Goal: Transaction & Acquisition: Purchase product/service

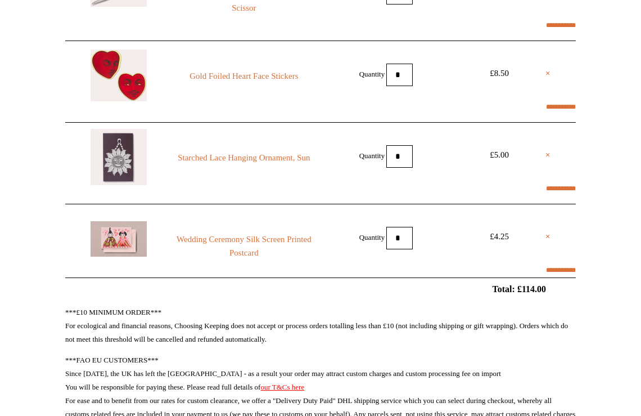
scroll to position [824, 0]
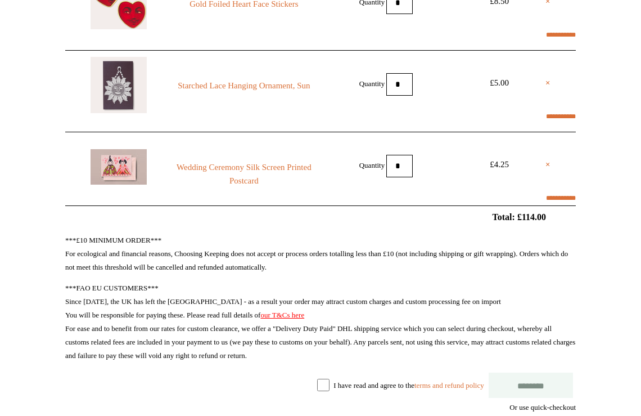
select select "*******"
type input "****"
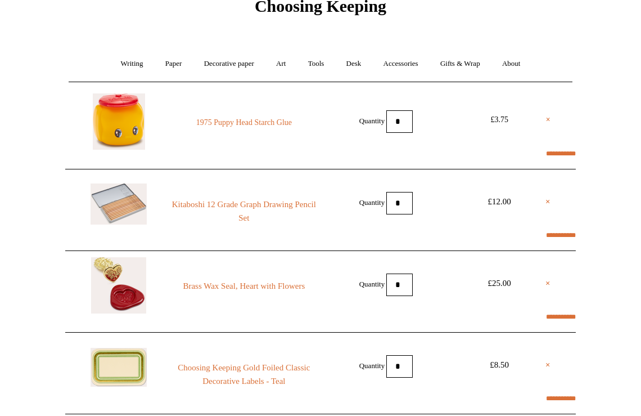
scroll to position [0, 0]
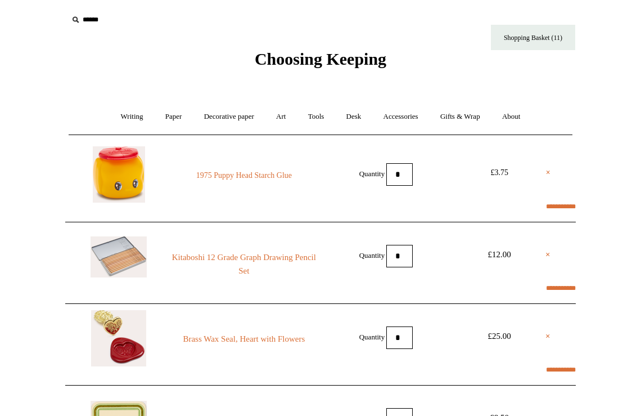
click at [209, 169] on link "1975 Puppy Head Starch Glue" at bounding box center [244, 176] width 153 height 14
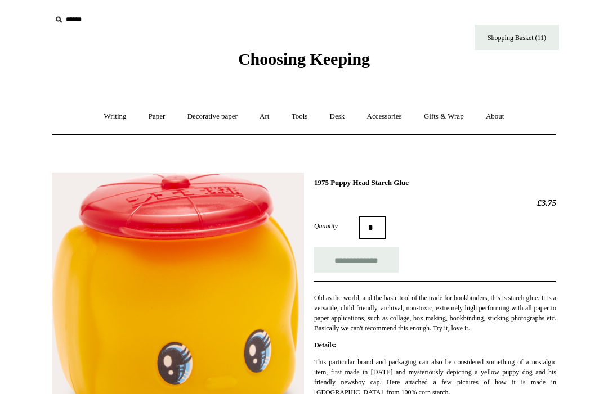
click at [107, 109] on link "Writing +" at bounding box center [115, 117] width 43 height 30
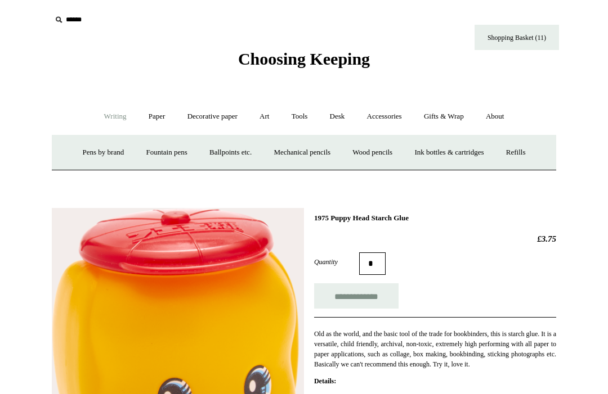
click at [170, 123] on link "Paper +" at bounding box center [156, 117] width 37 height 30
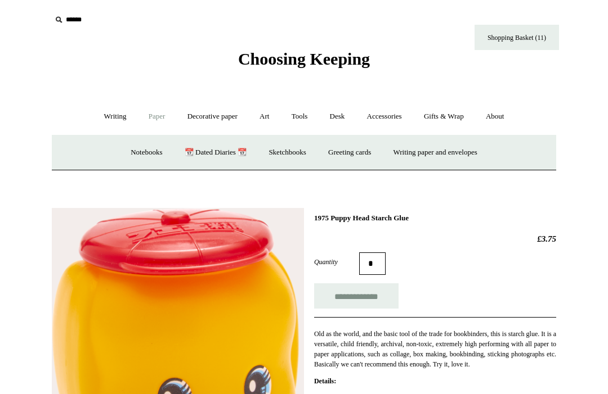
click at [201, 116] on link "Decorative paper +" at bounding box center [212, 117] width 70 height 30
click at [175, 158] on link "Wrapping & decoupage" at bounding box center [195, 153] width 90 height 30
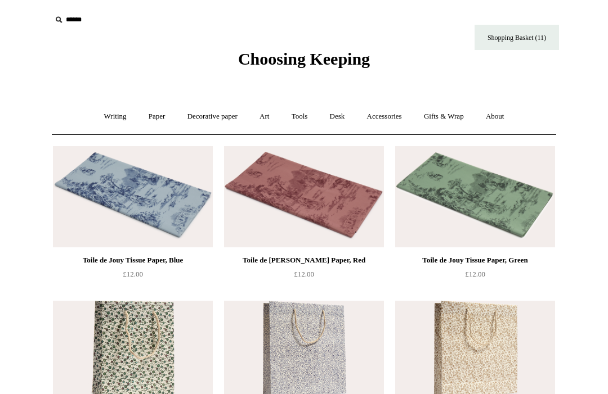
click at [196, 116] on link "Decorative paper +" at bounding box center [212, 117] width 70 height 30
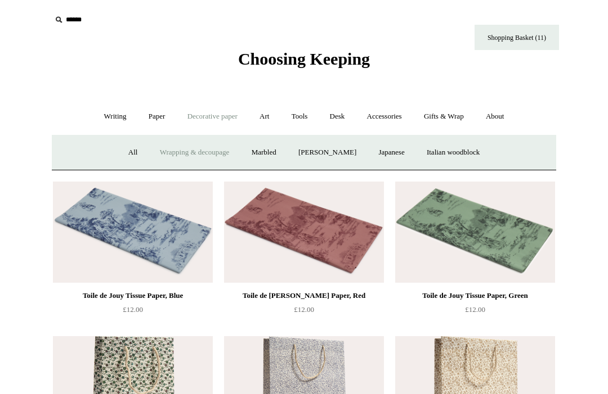
click at [253, 153] on link "Marbled" at bounding box center [263, 153] width 45 height 30
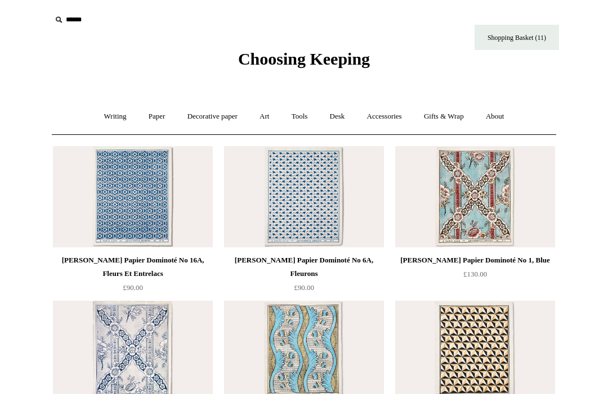
click at [207, 126] on link "Decorative paper +" at bounding box center [212, 117] width 70 height 30
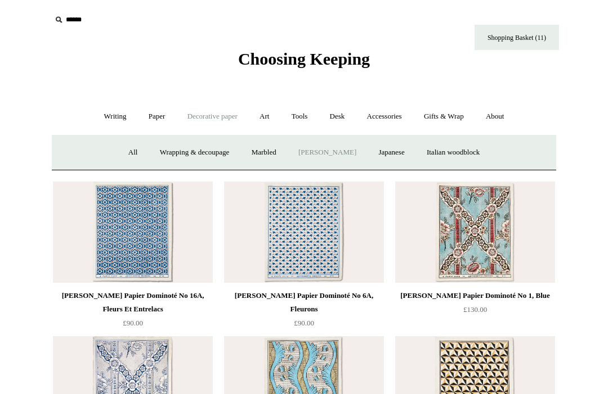
click at [381, 153] on link "Japanese" at bounding box center [391, 153] width 46 height 30
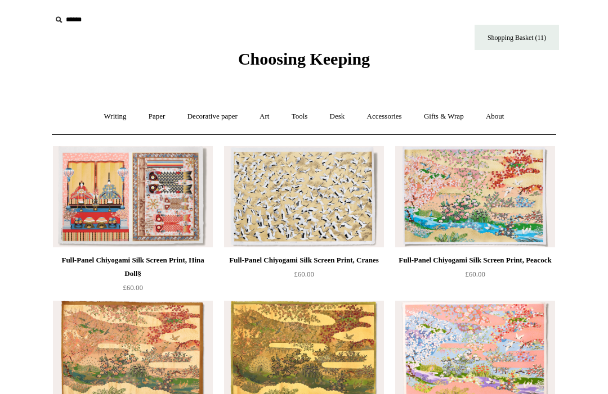
click at [208, 110] on link "Decorative paper +" at bounding box center [212, 117] width 70 height 30
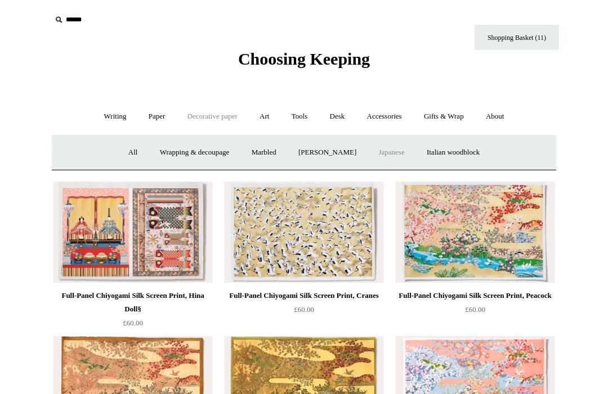
click at [468, 162] on link "Italian woodblock" at bounding box center [452, 153] width 73 height 30
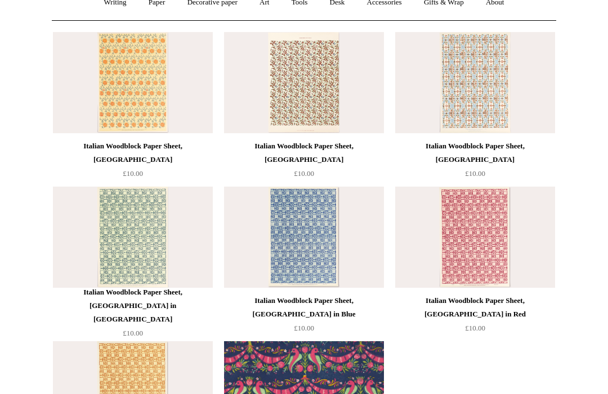
scroll to position [98, 0]
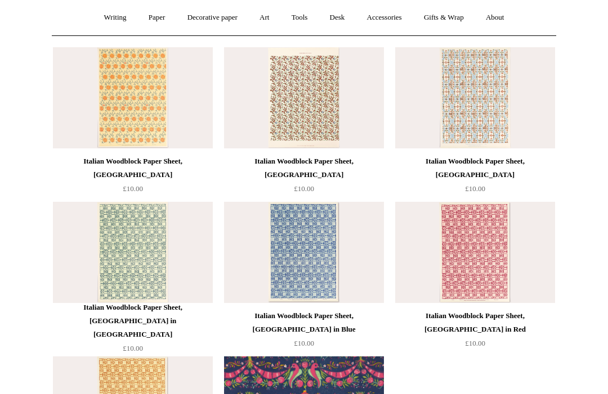
click at [119, 89] on img at bounding box center [133, 98] width 160 height 101
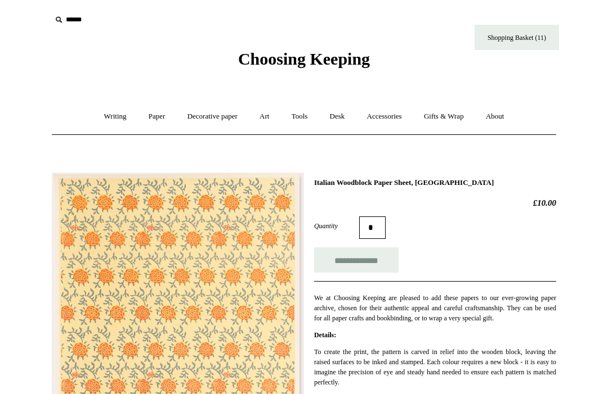
click at [261, 118] on link "Art +" at bounding box center [264, 117] width 30 height 30
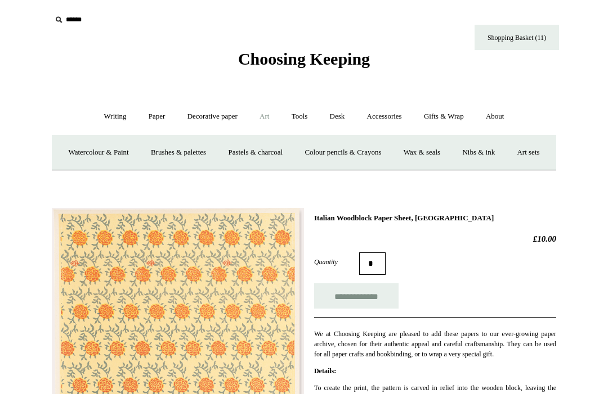
click at [295, 122] on link "Tools +" at bounding box center [299, 117] width 37 height 30
click at [145, 154] on link "Erasers" at bounding box center [157, 153] width 42 height 30
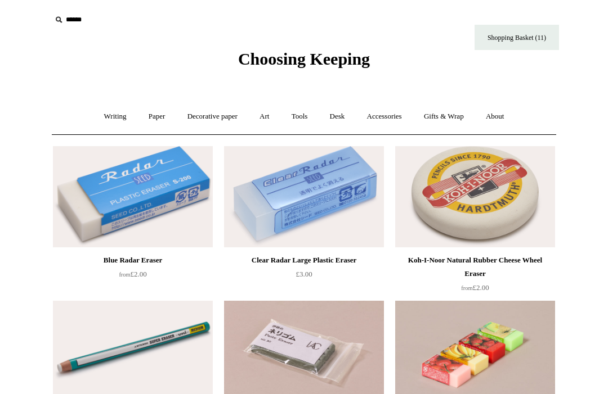
click at [299, 110] on link "Tools +" at bounding box center [299, 117] width 37 height 30
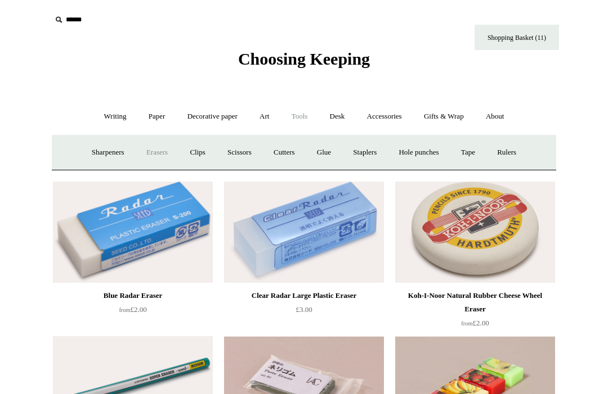
click at [102, 149] on link "Sharpeners" at bounding box center [108, 153] width 53 height 30
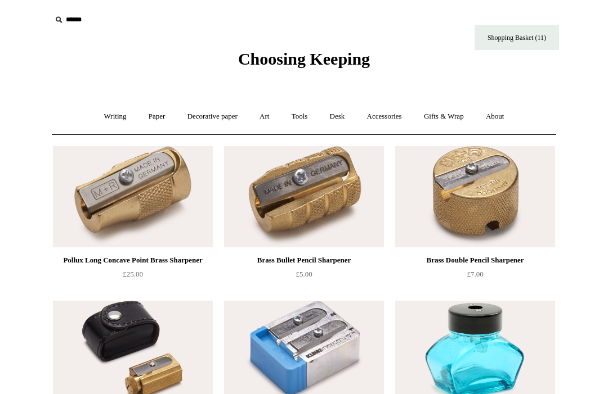
click at [299, 115] on link "Tools +" at bounding box center [299, 117] width 37 height 30
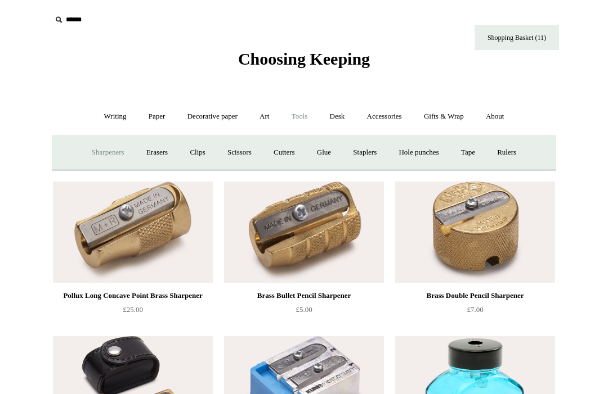
click at [192, 159] on link "Clips +" at bounding box center [196, 153] width 35 height 30
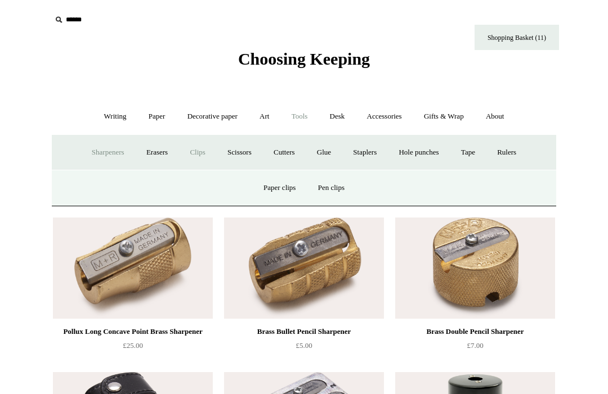
click at [281, 186] on link "Paper clips" at bounding box center [279, 188] width 52 height 30
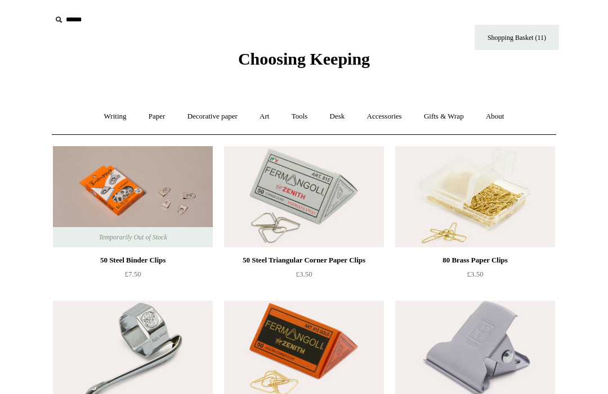
click at [1, 35] on html "Menu Choosing Keeping * Shipping Information Shopping Basket (11) * ⤺ + +" at bounding box center [304, 396] width 608 height 792
click at [260, 104] on link "Art +" at bounding box center [264, 117] width 30 height 30
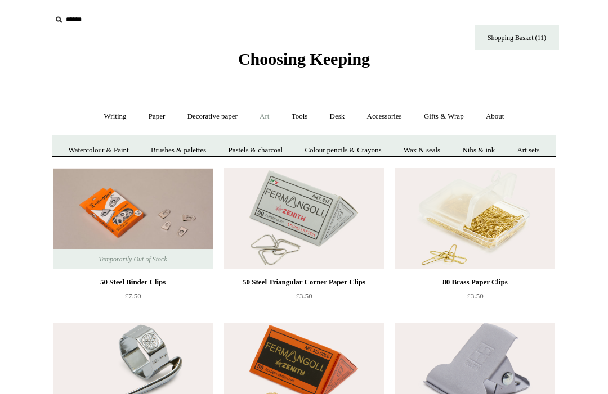
click at [297, 118] on link "Tools +" at bounding box center [299, 117] width 37 height 30
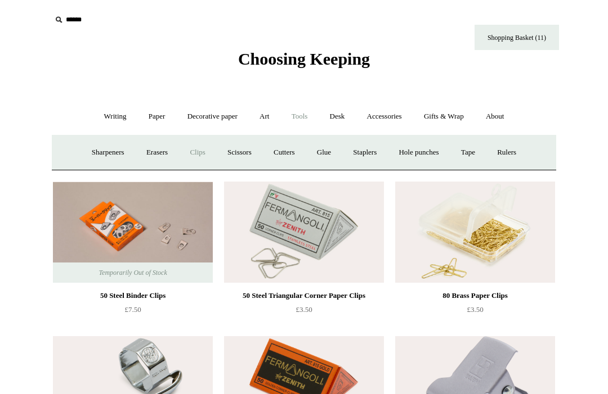
click at [181, 146] on link "Clips +" at bounding box center [196, 153] width 35 height 30
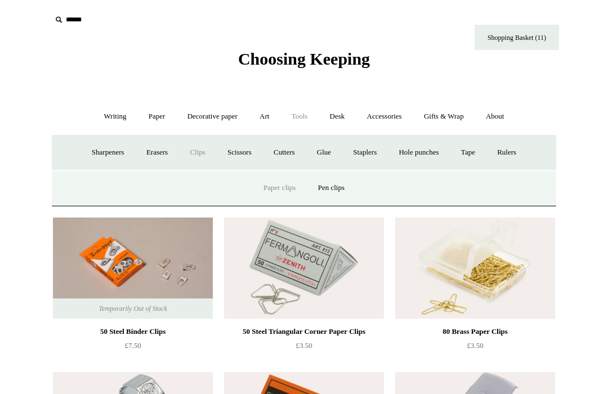
click at [326, 185] on link "Pen clips" at bounding box center [331, 188] width 47 height 30
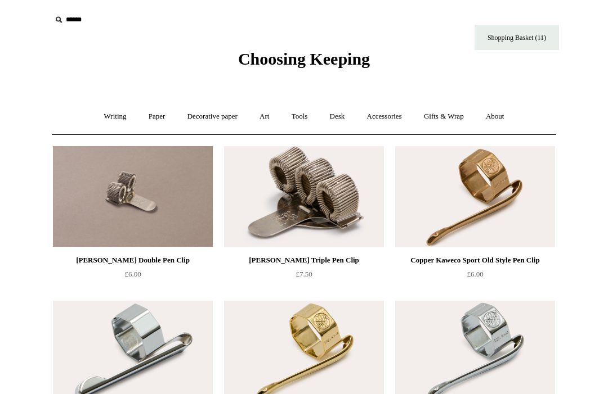
click at [335, 122] on link "Desk +" at bounding box center [337, 117] width 35 height 30
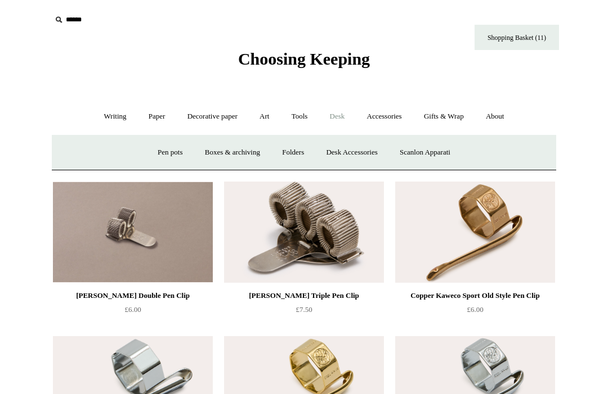
click at [300, 122] on link "Tools +" at bounding box center [299, 117] width 37 height 30
click at [246, 161] on link "Scissors" at bounding box center [239, 153] width 44 height 30
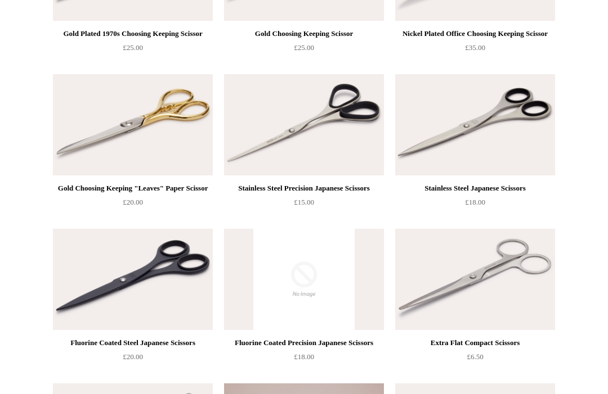
scroll to position [518, 0]
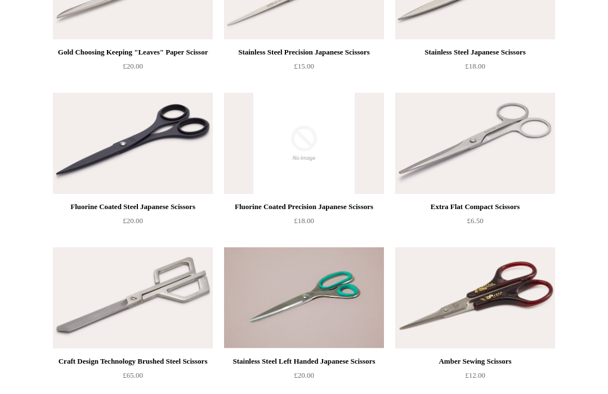
click at [554, 71] on div "Stainless Steel Japanese Scissors £18.00" at bounding box center [475, 60] width 160 height 28
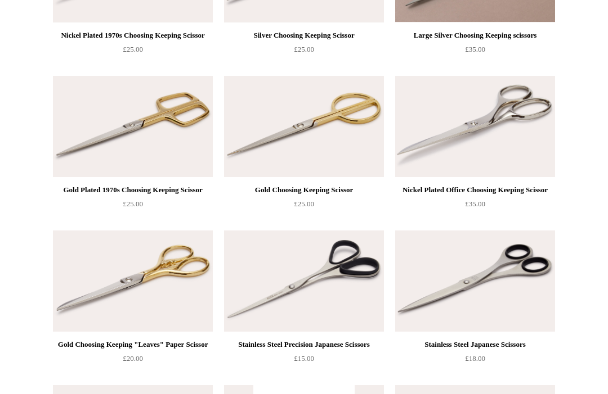
scroll to position [225, 0]
click at [188, 158] on img at bounding box center [133, 126] width 160 height 101
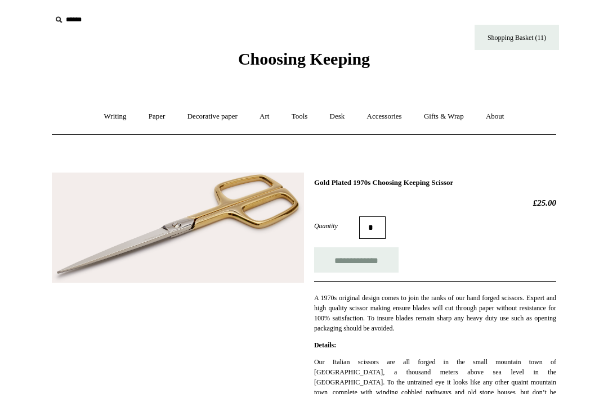
click at [375, 260] on input "**********" at bounding box center [356, 260] width 84 height 25
click at [354, 260] on input "**********" at bounding box center [356, 260] width 84 height 25
type input "**********"
click at [538, 30] on link "Shopping Basket (13)" at bounding box center [516, 37] width 84 height 25
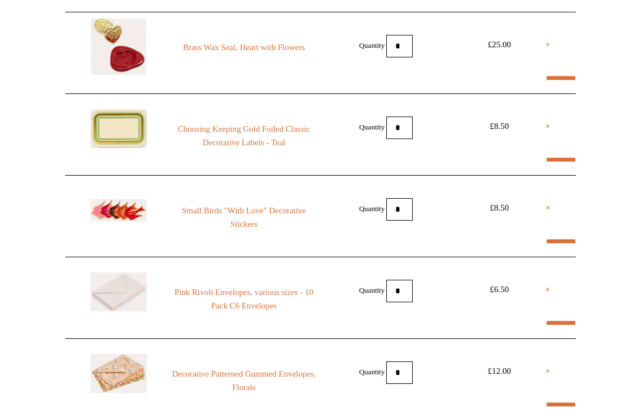
scroll to position [478, 0]
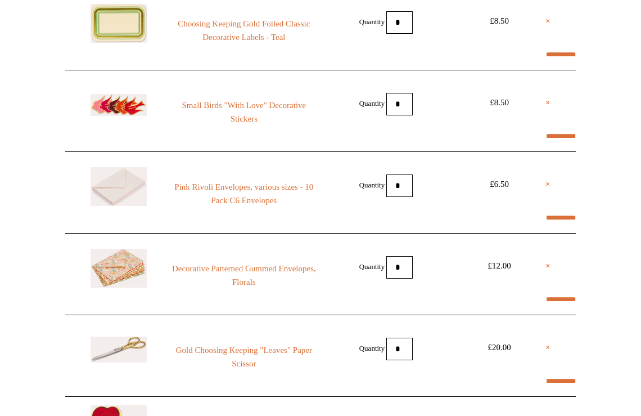
select select "*******"
type input "****"
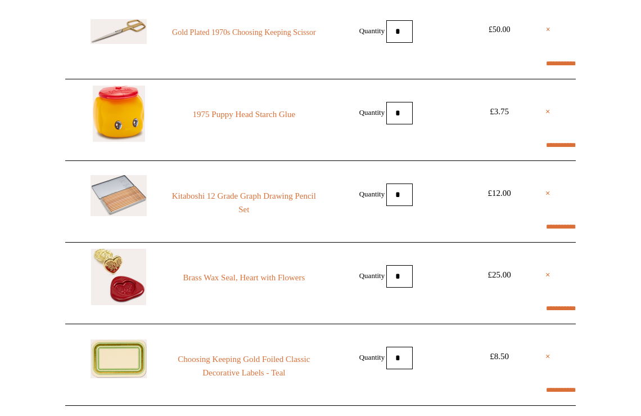
scroll to position [143, 0]
click at [546, 33] on link "×" at bounding box center [548, 30] width 5 height 14
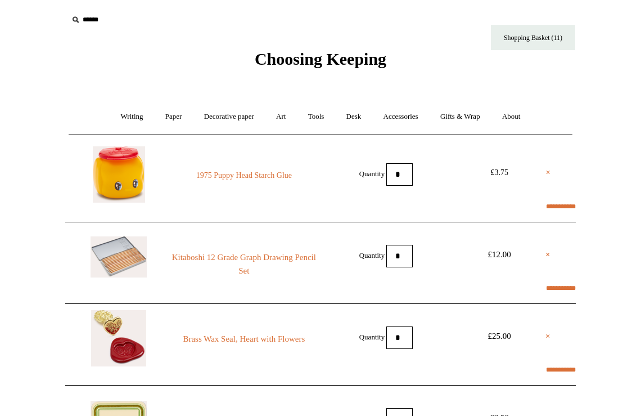
scroll to position [3, 0]
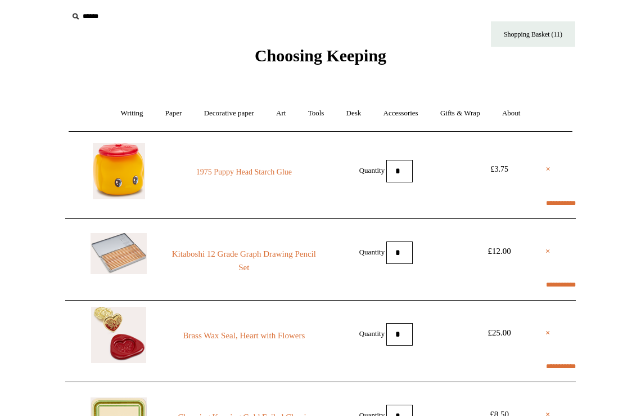
select select "*******"
type input "****"
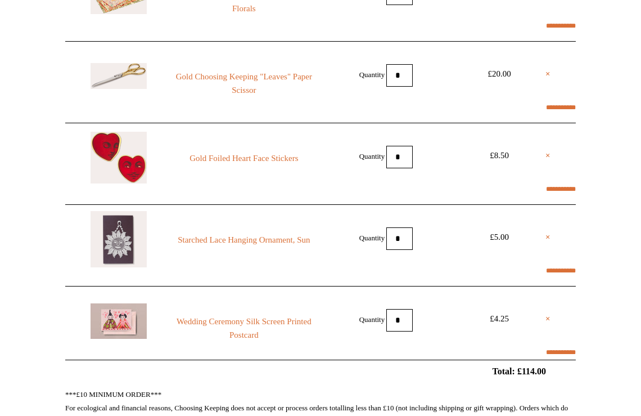
scroll to position [681, 0]
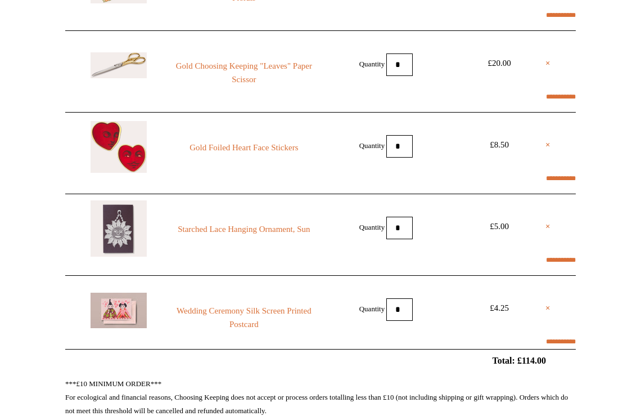
click at [273, 144] on link "Gold Foiled Heart Face Stickers" at bounding box center [244, 148] width 153 height 14
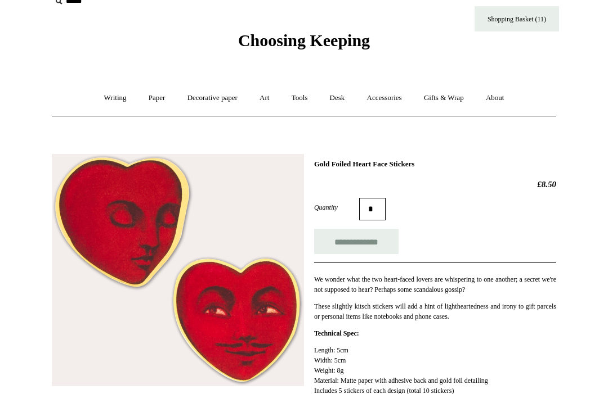
scroll to position [21, 0]
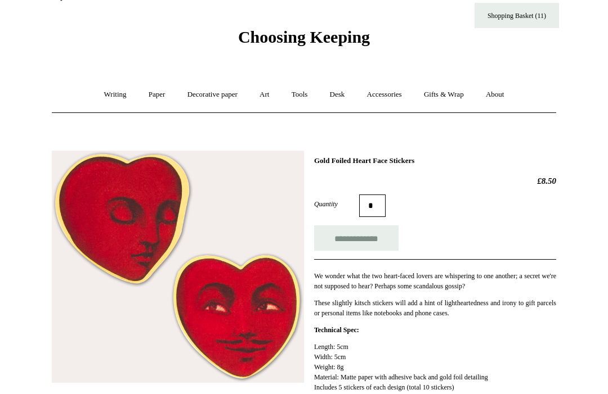
click at [452, 107] on link "Gifts & Wrap +" at bounding box center [444, 95] width 60 height 30
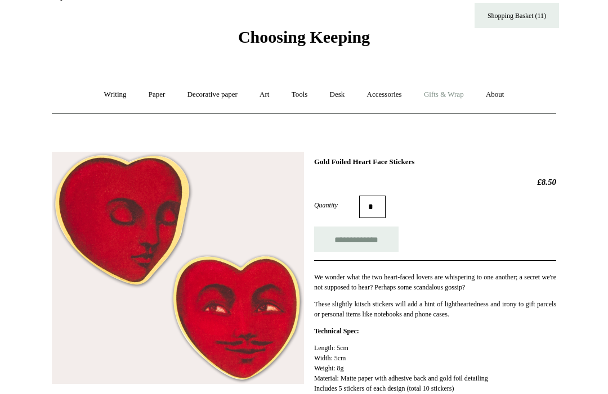
scroll to position [22, 0]
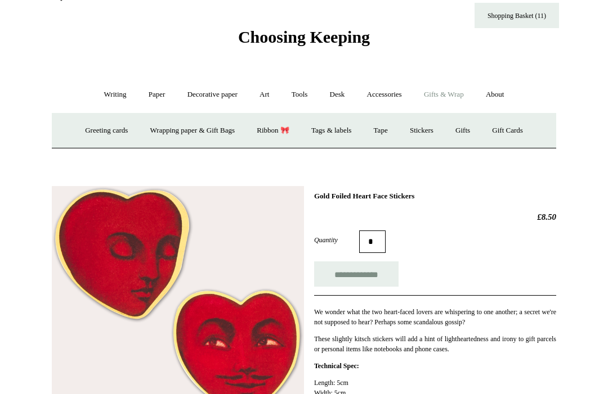
click at [188, 143] on link "Wrapping paper & Gift Bags" at bounding box center [192, 131] width 105 height 30
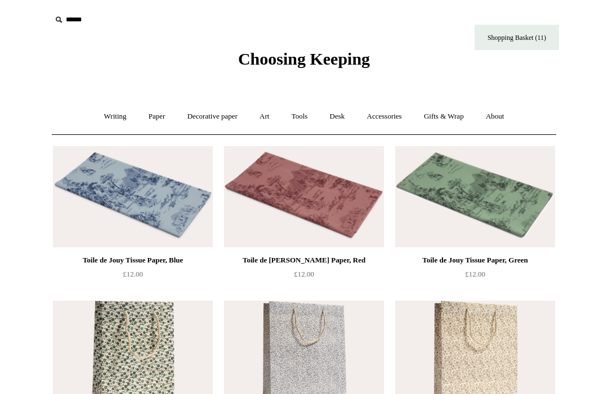
click at [447, 123] on link "Gifts & Wrap +" at bounding box center [444, 117] width 60 height 30
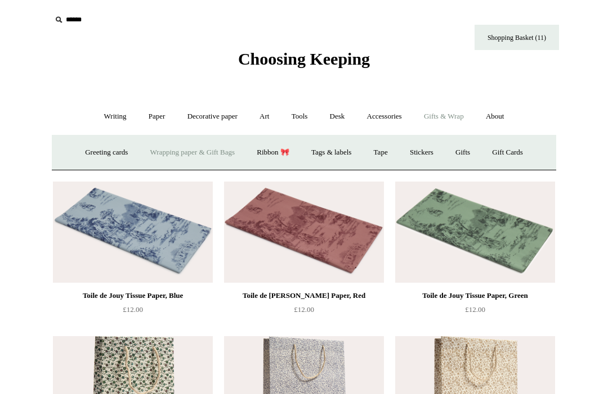
click at [280, 160] on link "Ribbon 🎀" at bounding box center [272, 153] width 53 height 30
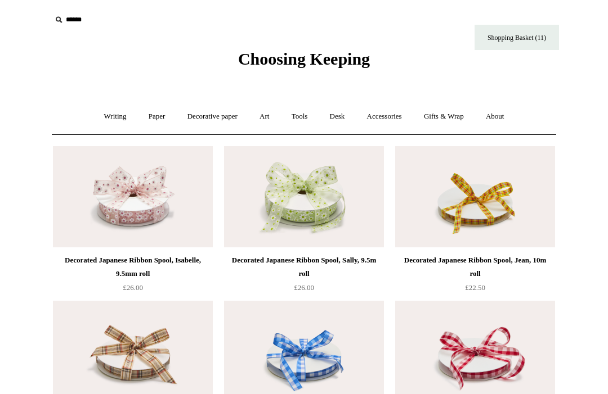
click at [460, 107] on link "Gifts & Wrap +" at bounding box center [444, 117] width 60 height 30
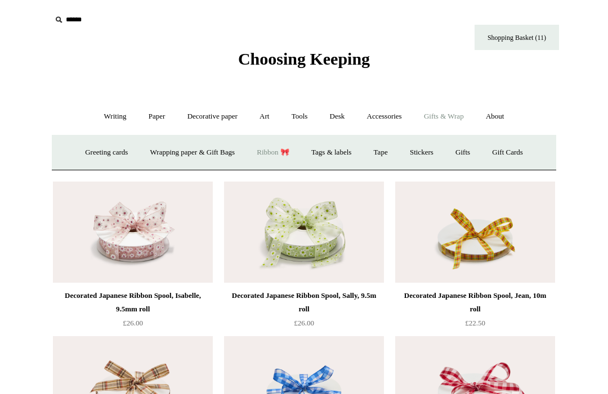
click at [345, 154] on link "Tags & labels" at bounding box center [331, 153] width 60 height 30
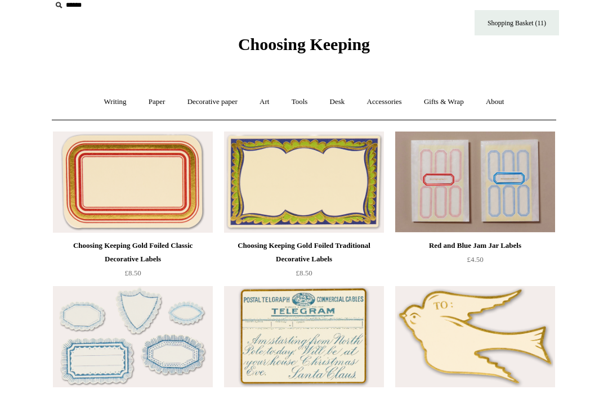
scroll to position [15, 0]
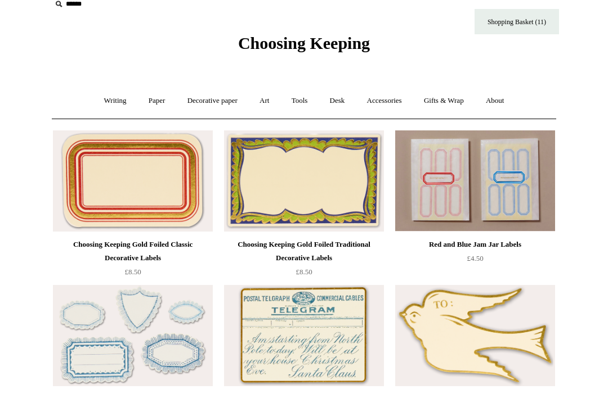
click at [475, 127] on div "Red and Blue Jam Jar Labels £4.50" at bounding box center [474, 202] width 169 height 155
click at [456, 105] on link "Gifts & Wrap +" at bounding box center [444, 101] width 60 height 30
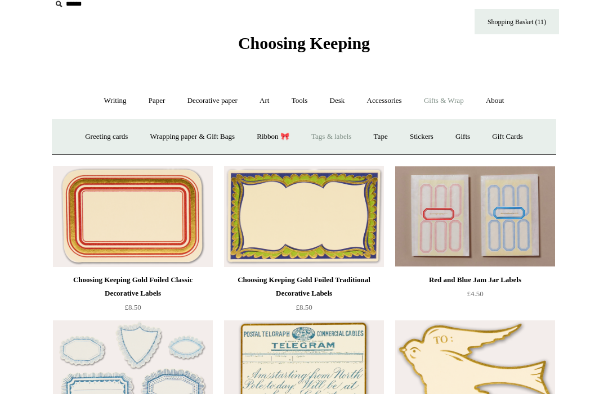
click at [389, 141] on link "Tape" at bounding box center [380, 137] width 34 height 30
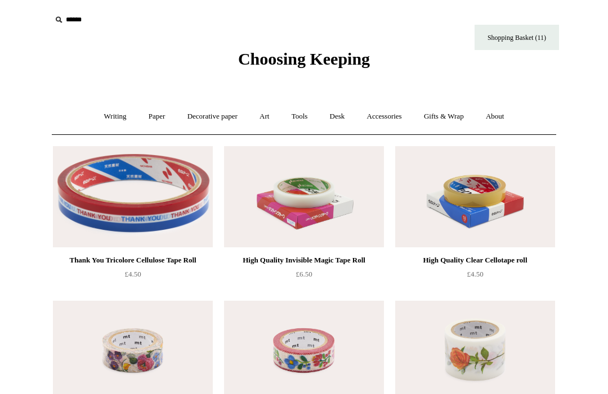
click at [444, 116] on link "Gifts & Wrap +" at bounding box center [444, 117] width 60 height 30
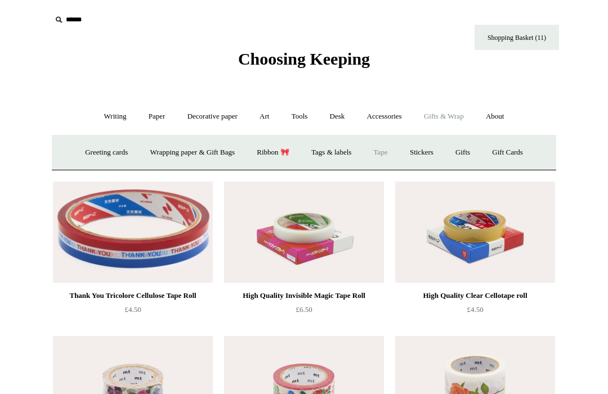
click at [429, 142] on link "Stickers" at bounding box center [421, 153] width 44 height 30
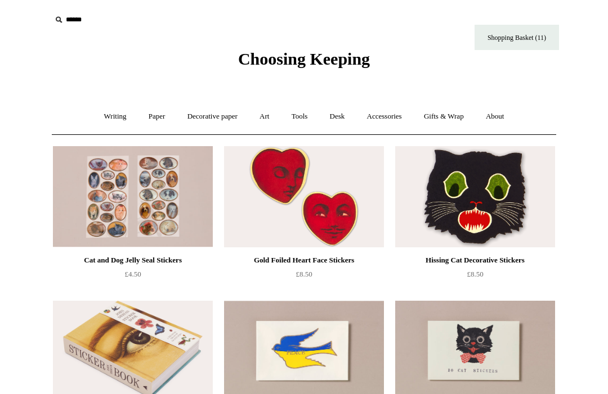
click at [455, 111] on link "Gifts & Wrap +" at bounding box center [444, 117] width 60 height 30
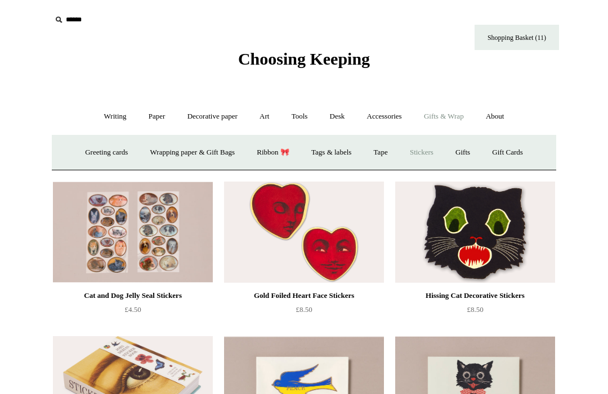
click at [515, 162] on link "Gift Cards" at bounding box center [507, 153] width 51 height 30
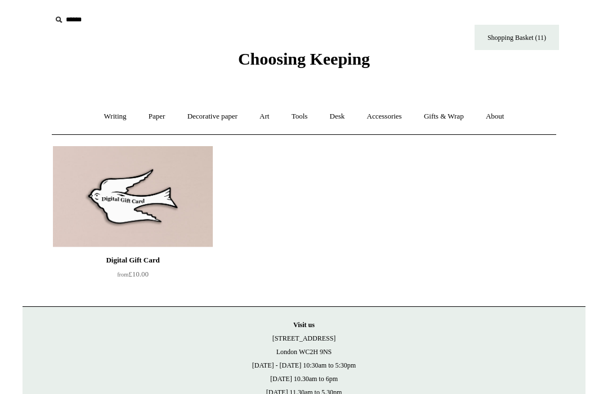
click at [442, 112] on link "Gifts & Wrap +" at bounding box center [444, 117] width 60 height 30
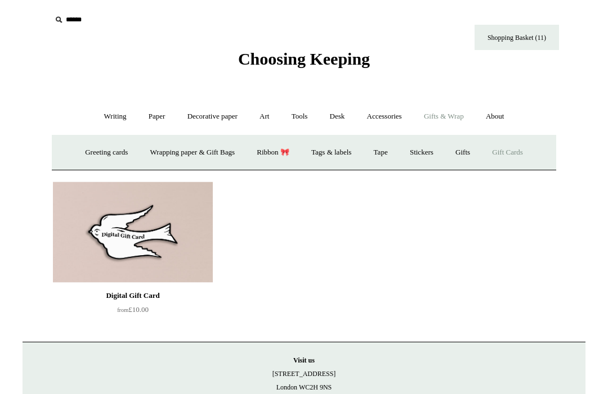
click at [473, 160] on link "Gifts +" at bounding box center [462, 153] width 35 height 30
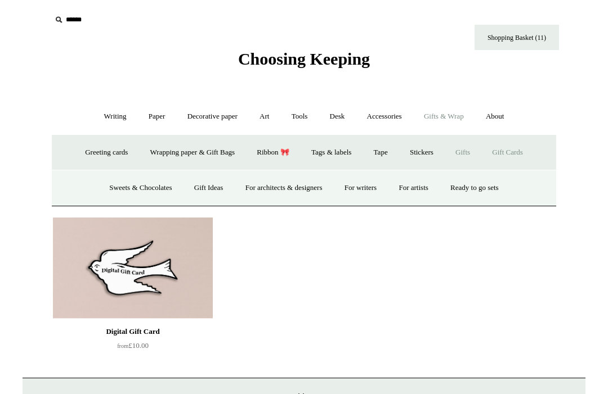
click at [422, 187] on link "For artists" at bounding box center [413, 188] width 50 height 30
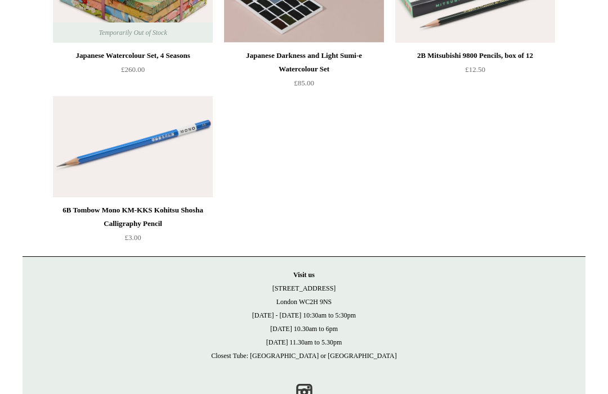
scroll to position [1907, 0]
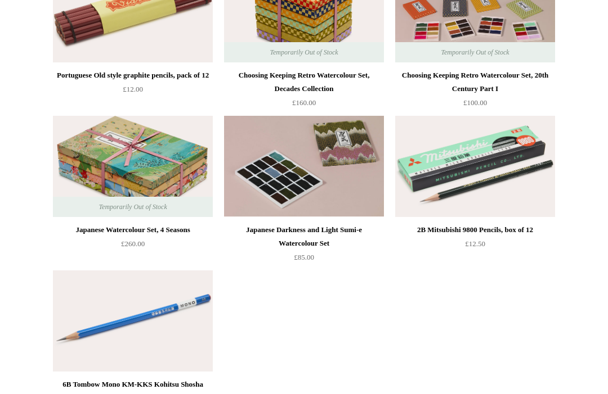
click at [50, 199] on div "Temporarily Out of Stock Japanese Watercolour Set, 4 Seasons £260.00" at bounding box center [132, 188] width 169 height 155
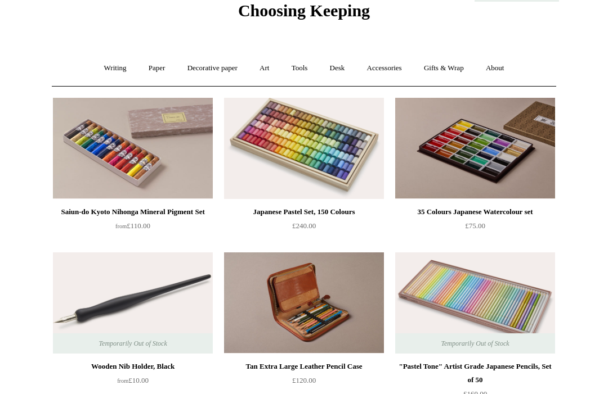
scroll to position [0, 0]
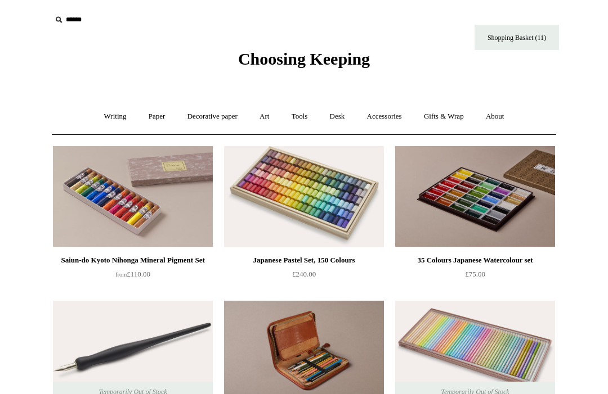
click at [455, 106] on link "Gifts & Wrap +" at bounding box center [444, 117] width 60 height 30
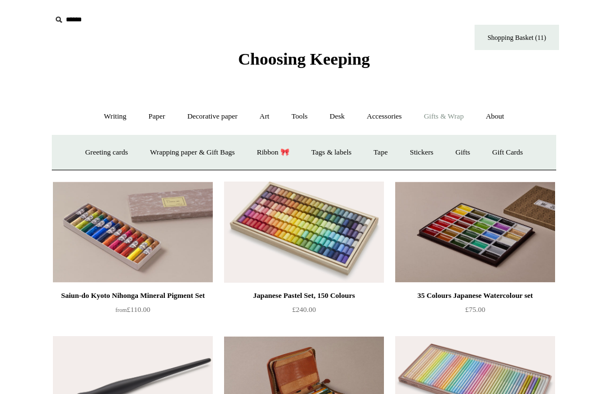
click at [500, 118] on link "About +" at bounding box center [494, 117] width 39 height 30
click at [377, 161] on link "Journal +" at bounding box center [370, 153] width 42 height 30
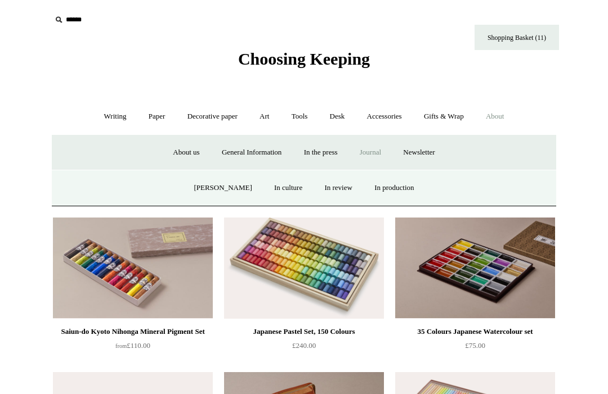
click at [236, 178] on link "[PERSON_NAME]" at bounding box center [222, 188] width 78 height 30
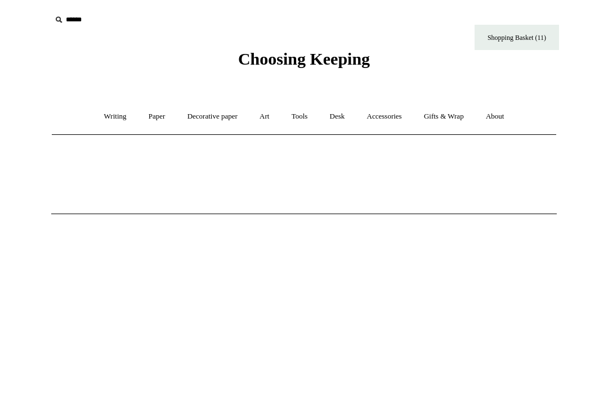
click at [100, 118] on link "Writing +" at bounding box center [115, 117] width 43 height 30
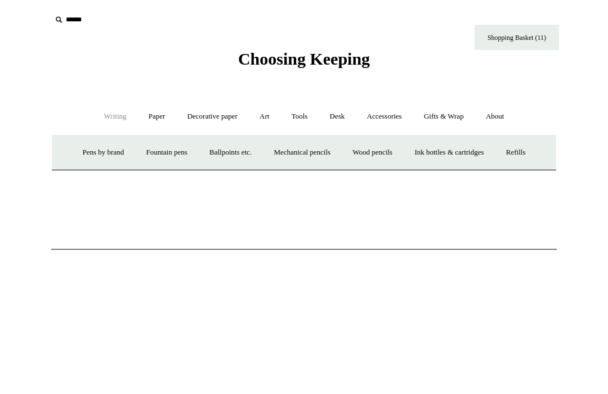
click at [390, 157] on link "Wood pencils +" at bounding box center [372, 153] width 60 height 30
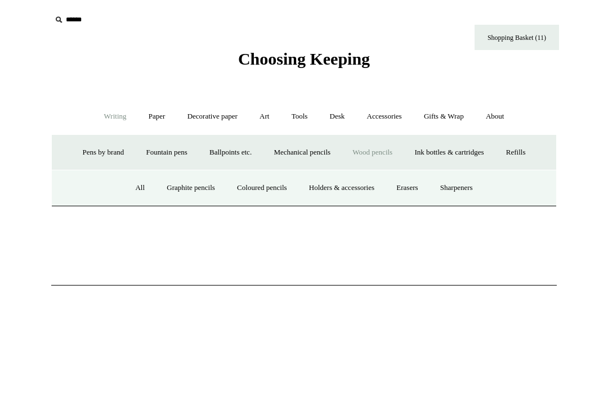
click at [474, 192] on link "Sharpeners" at bounding box center [456, 188] width 53 height 30
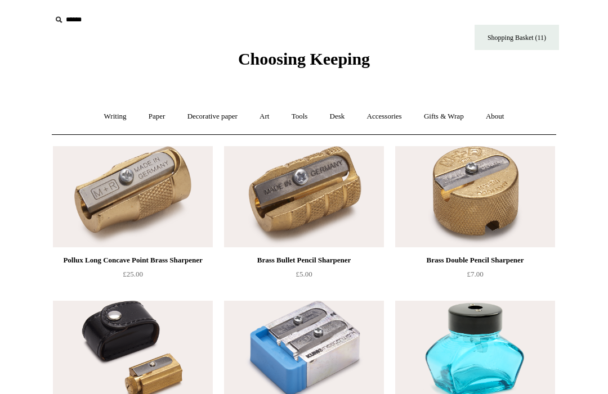
click at [101, 119] on link "Writing +" at bounding box center [115, 117] width 43 height 30
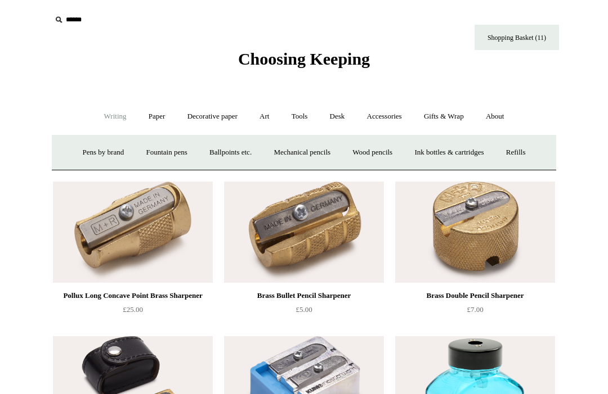
click at [390, 156] on link "Wood pencils +" at bounding box center [372, 153] width 60 height 30
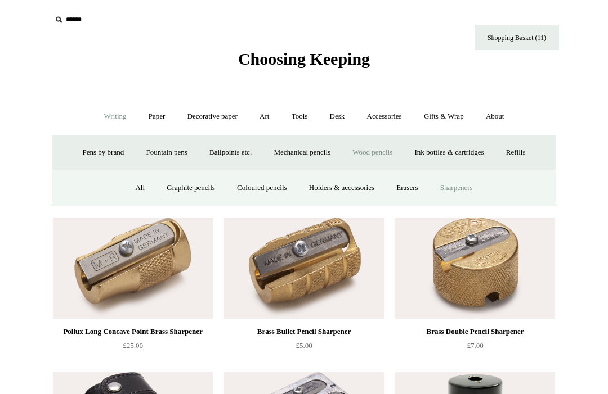
click at [362, 194] on link "Holders & accessories" at bounding box center [342, 188] width 86 height 30
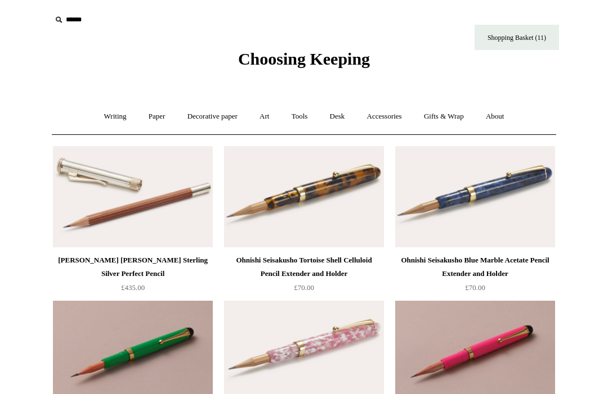
click at [99, 112] on link "Writing +" at bounding box center [115, 117] width 43 height 30
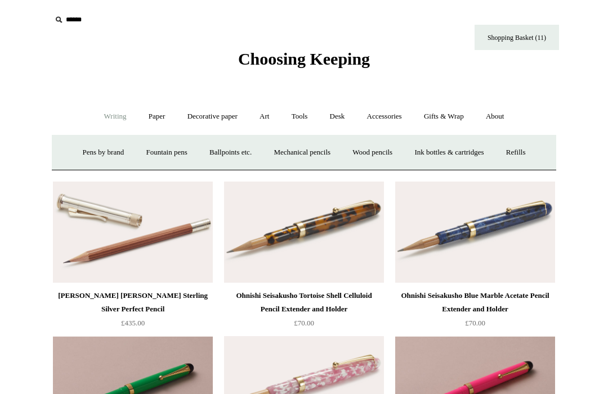
click at [394, 158] on link "Wood pencils +" at bounding box center [372, 153] width 60 height 30
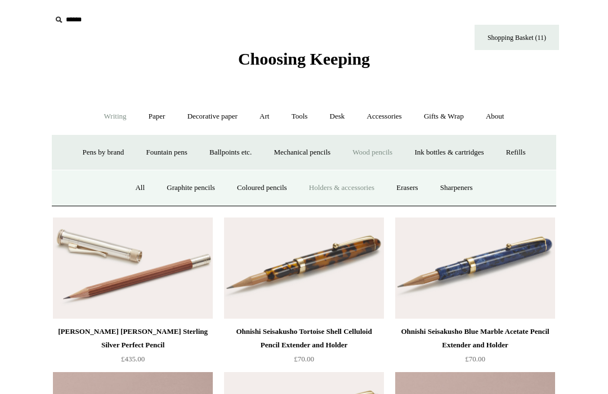
click at [525, 158] on link "Refills +" at bounding box center [516, 153] width 40 height 30
click at [373, 191] on link "Leads" at bounding box center [357, 188] width 38 height 30
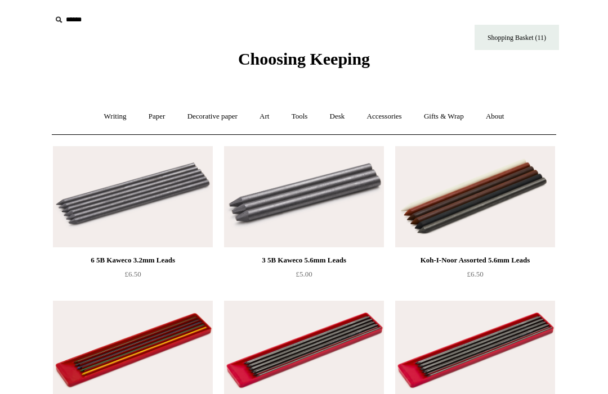
click at [542, 30] on link "Shopping Basket (11)" at bounding box center [516, 37] width 84 height 25
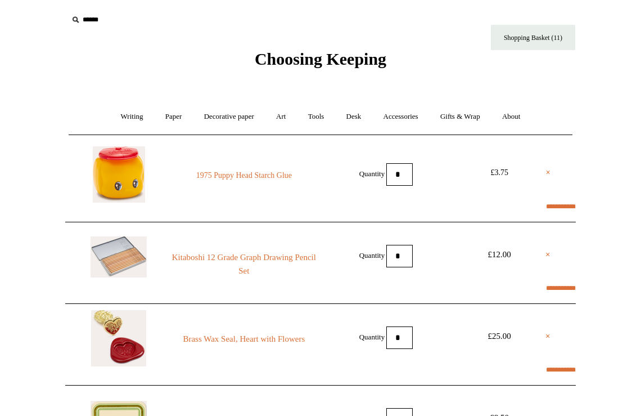
select select "*******"
type input "****"
click at [290, 118] on link "Art +" at bounding box center [281, 117] width 30 height 30
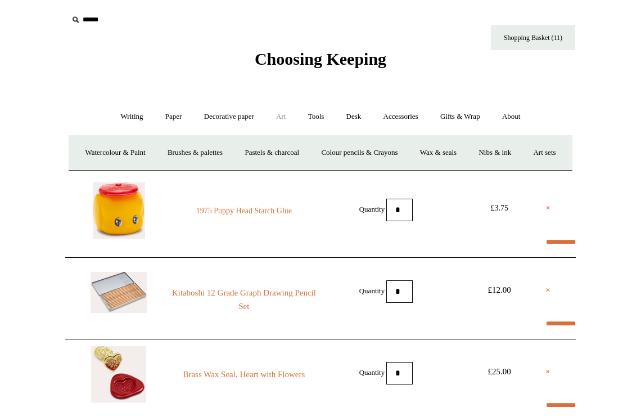
click at [464, 154] on link "Wax & seals" at bounding box center [438, 153] width 57 height 30
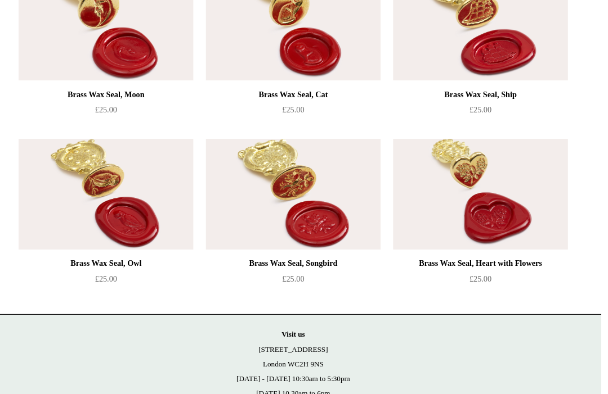
scroll to position [947, 0]
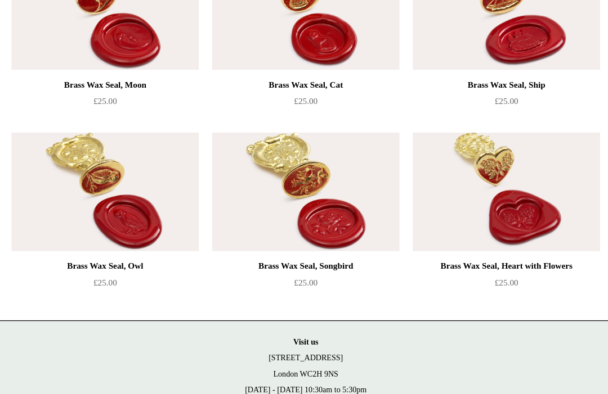
click at [258, 152] on img at bounding box center [304, 178] width 160 height 101
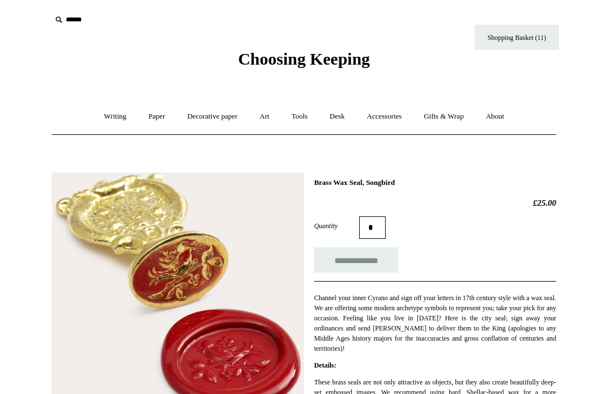
click at [351, 271] on input "**********" at bounding box center [356, 260] width 84 height 25
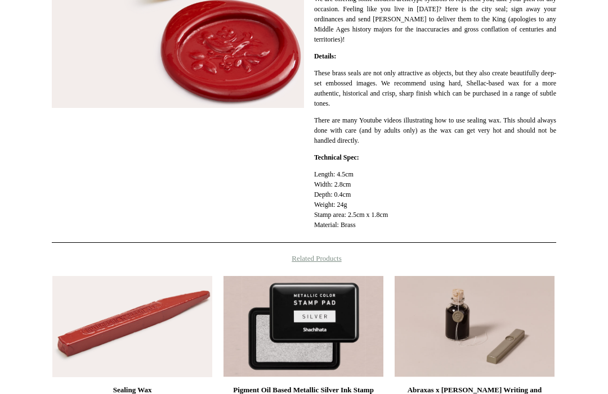
type input "**********"
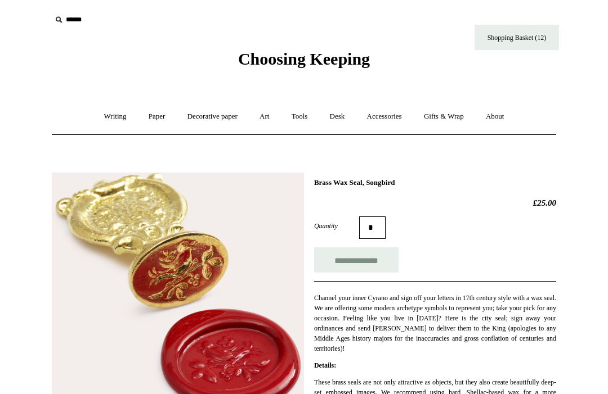
click at [381, 129] on link "Accessories +" at bounding box center [384, 117] width 55 height 30
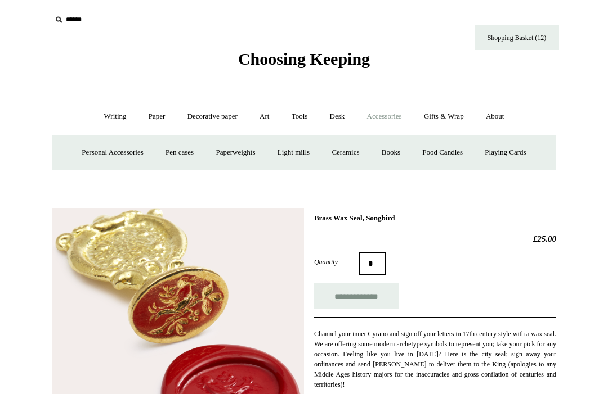
click at [87, 158] on link "Personal Accessories +" at bounding box center [112, 153] width 82 height 30
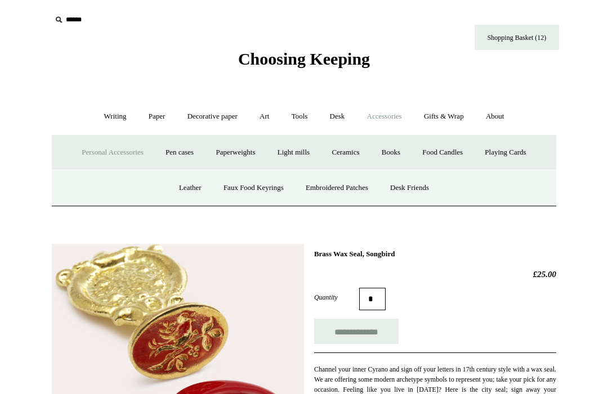
click at [417, 183] on link "Desk Friends" at bounding box center [409, 188] width 59 height 30
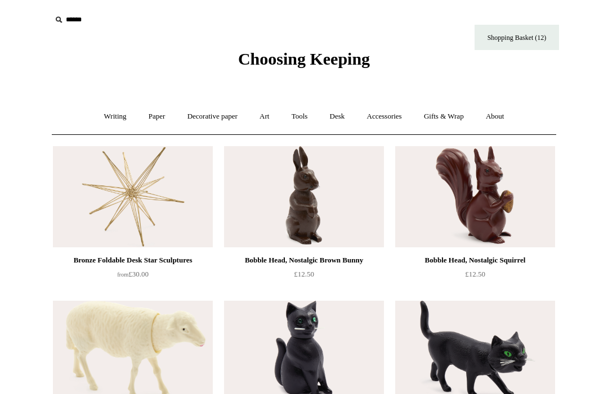
click at [338, 113] on link "Desk +" at bounding box center [337, 117] width 35 height 30
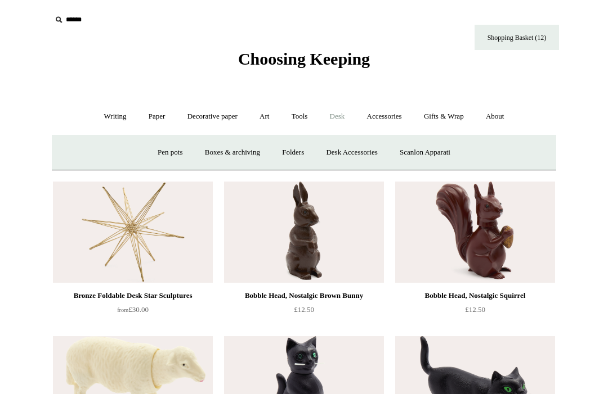
click at [245, 156] on link "Boxes & archiving" at bounding box center [232, 153] width 75 height 30
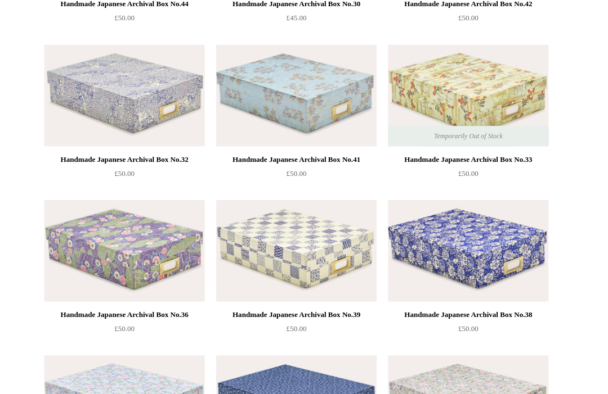
scroll to position [857, 0]
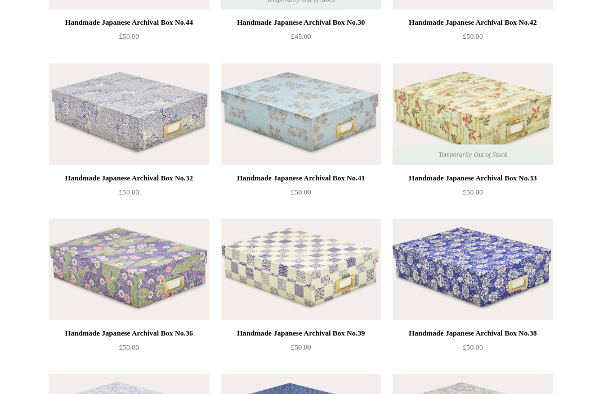
click at [489, 264] on img at bounding box center [475, 268] width 160 height 101
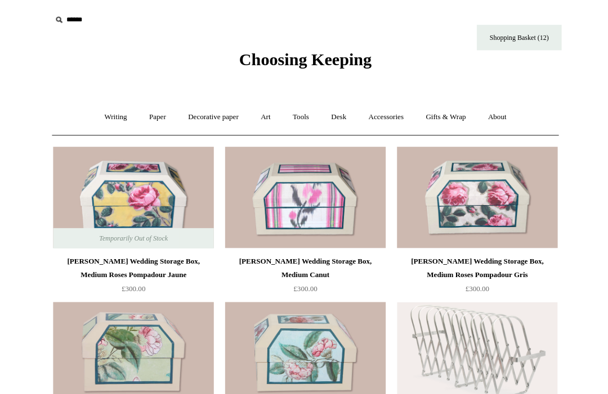
scroll to position [855, 0]
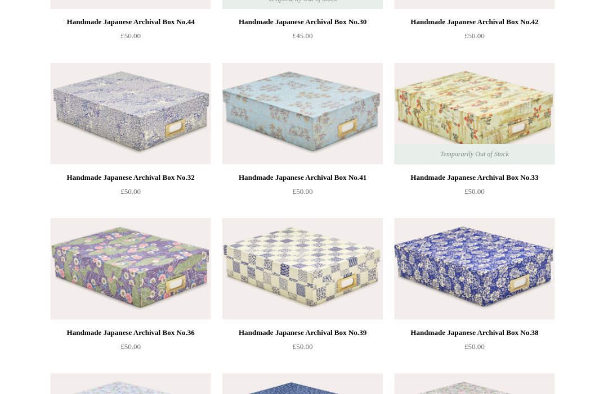
click at [326, 97] on img at bounding box center [304, 115] width 160 height 101
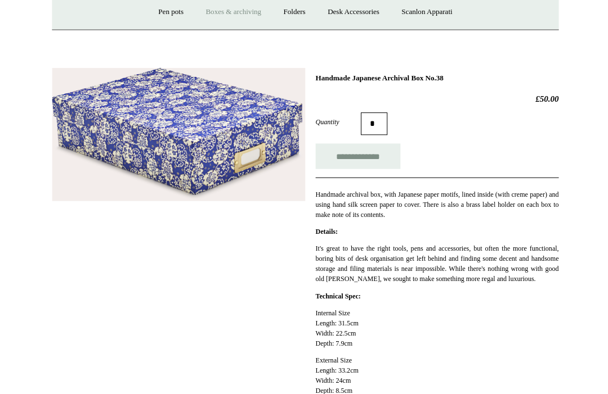
scroll to position [141, 0]
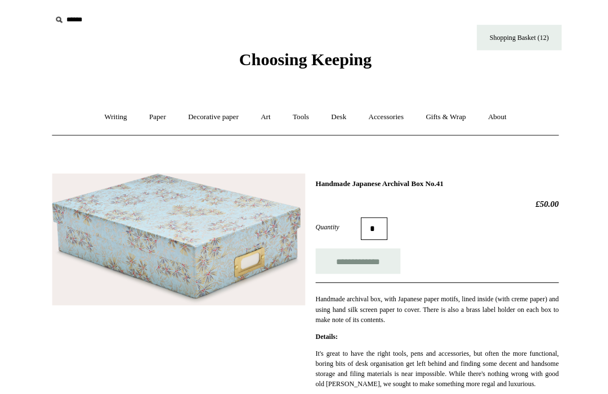
click at [360, 262] on input "**********" at bounding box center [356, 260] width 84 height 25
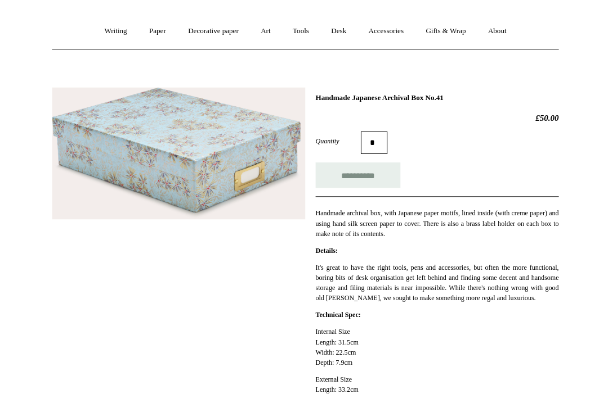
scroll to position [223, 0]
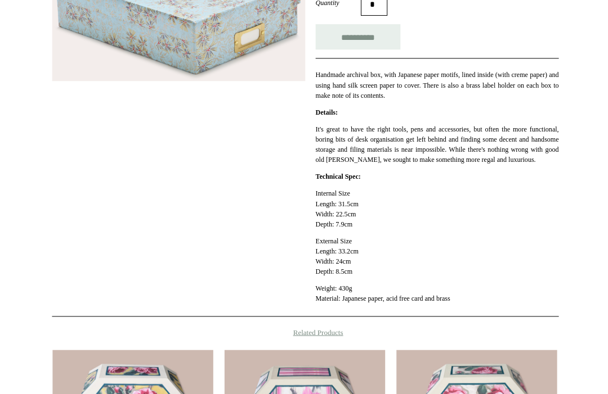
type input "**********"
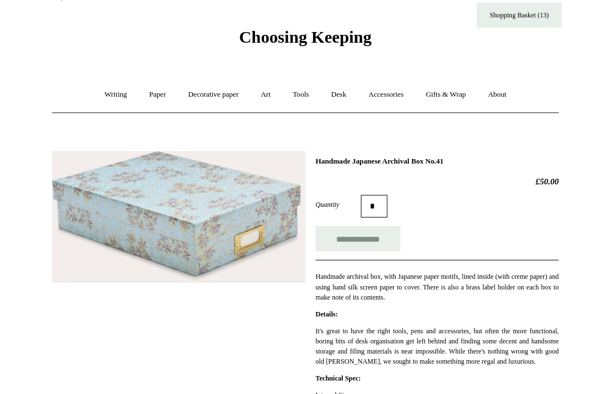
scroll to position [0, 0]
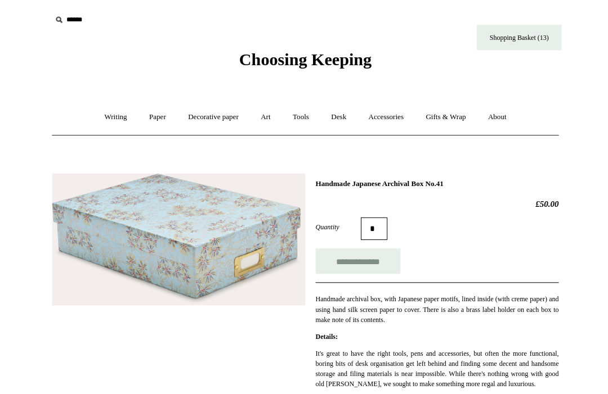
click at [352, 107] on link "Desk +" at bounding box center [337, 117] width 35 height 30
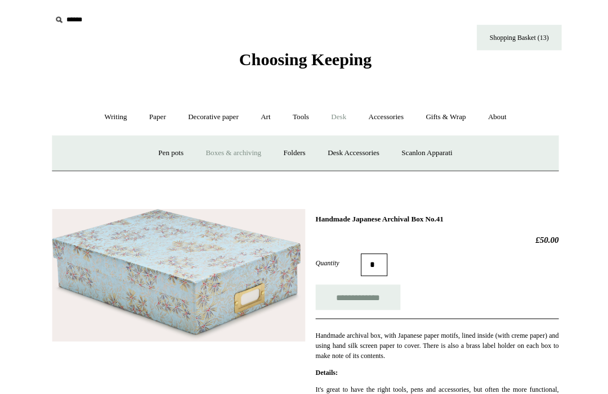
click at [168, 160] on link "Pen pots" at bounding box center [169, 153] width 45 height 30
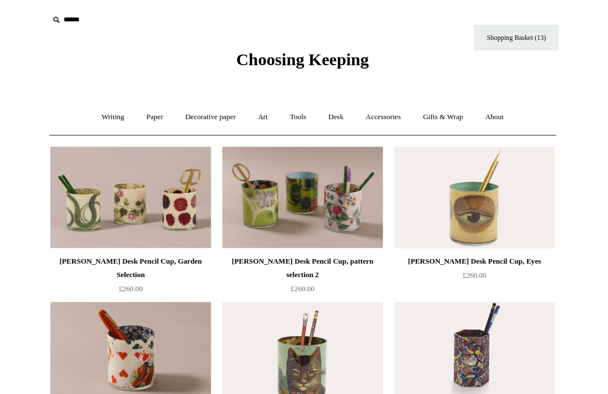
click at [354, 108] on link "Desk +" at bounding box center [337, 117] width 35 height 30
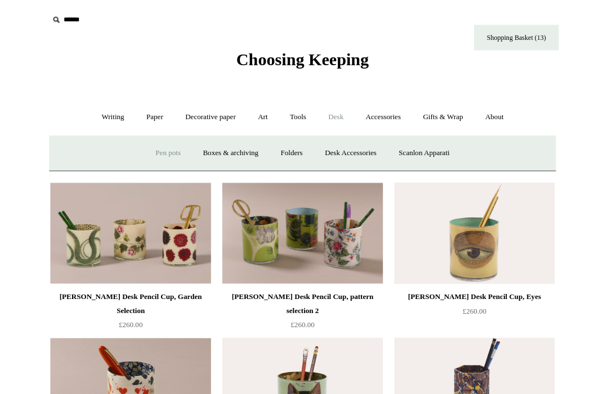
click at [295, 156] on link "Folders" at bounding box center [293, 153] width 42 height 30
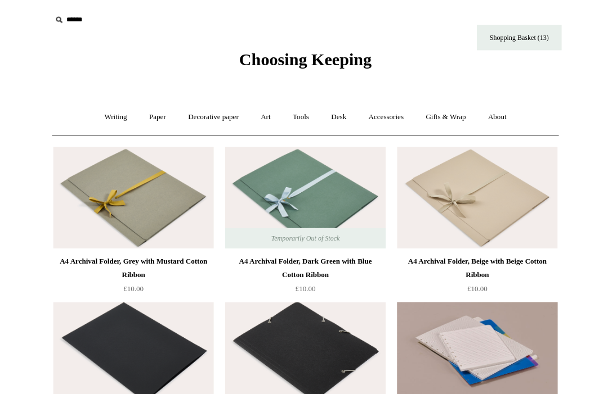
click at [348, 109] on link "Desk +" at bounding box center [337, 117] width 35 height 30
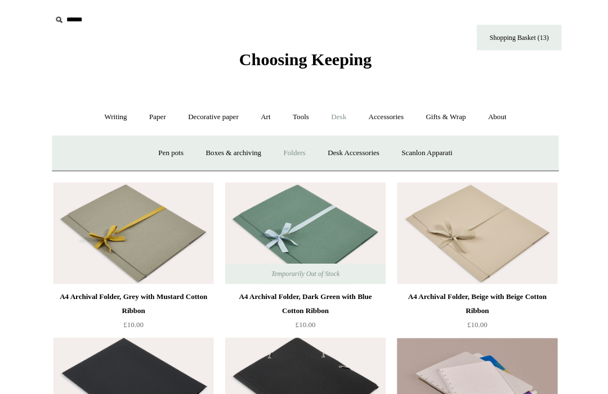
click at [369, 150] on link "Desk Accessories" at bounding box center [351, 153] width 71 height 30
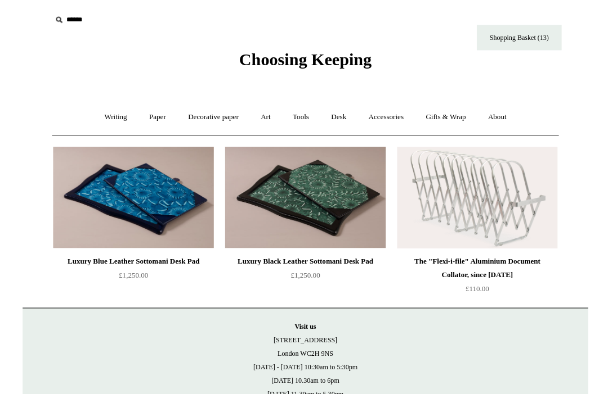
click at [345, 123] on link "Desk +" at bounding box center [337, 117] width 35 height 30
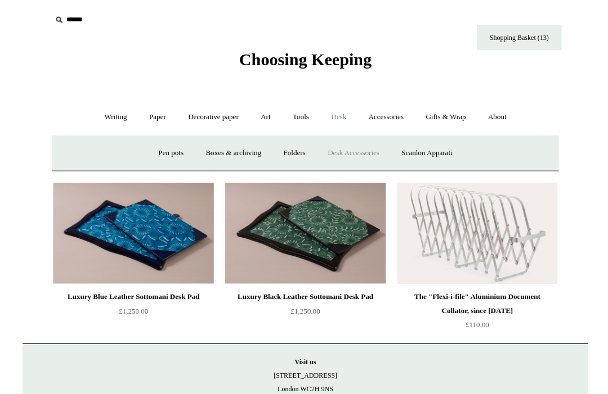
click at [428, 154] on link "Scanlon Apparati" at bounding box center [424, 153] width 71 height 30
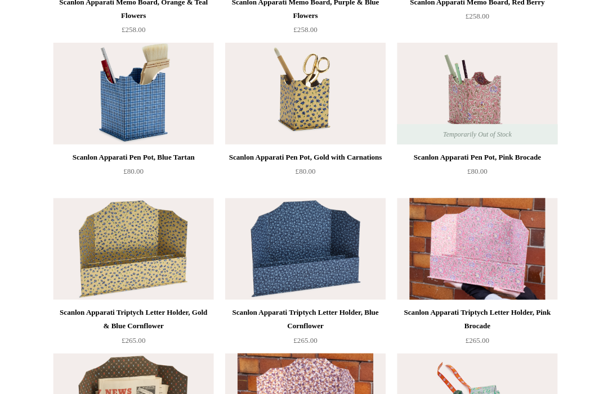
scroll to position [645, 0]
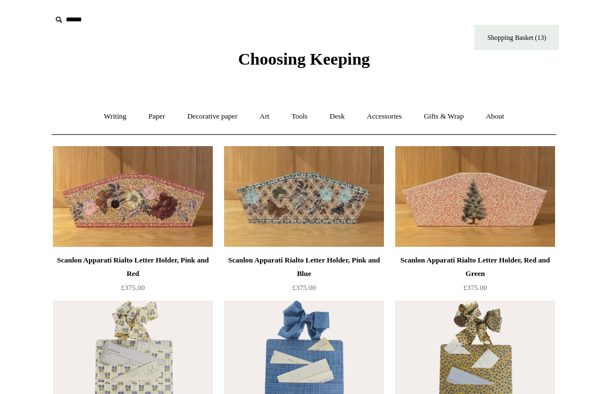
click at [399, 111] on link "Accessories +" at bounding box center [384, 117] width 55 height 30
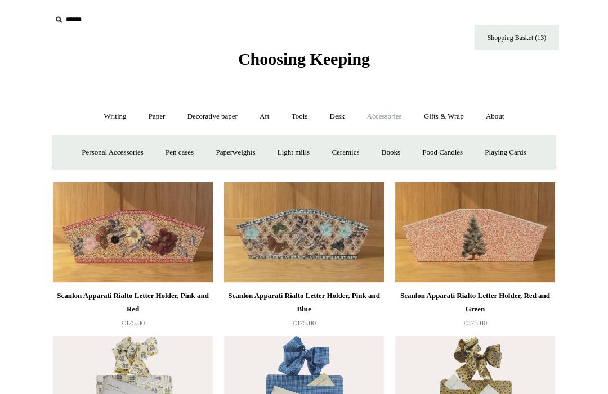
click at [174, 156] on link "Pen cases" at bounding box center [179, 153] width 48 height 30
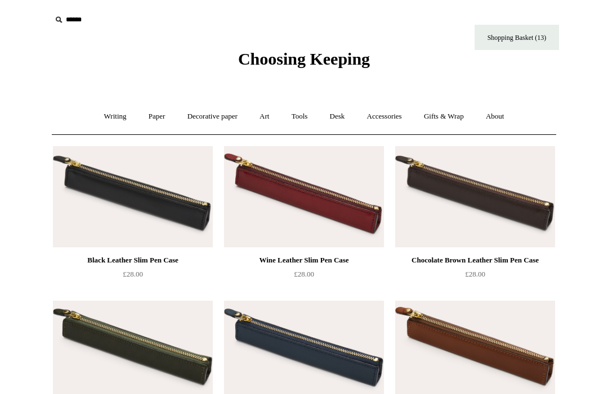
click at [406, 117] on link "Accessories +" at bounding box center [384, 117] width 55 height 30
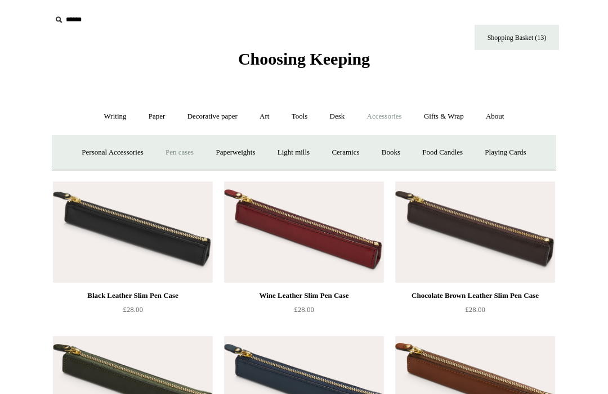
click at [514, 149] on link "Playing Cards" at bounding box center [504, 153] width 61 height 30
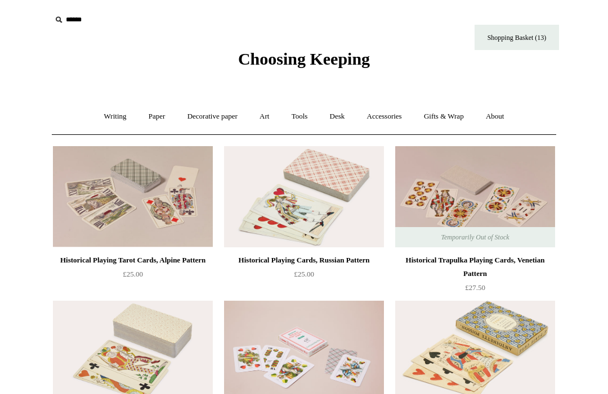
click at [454, 123] on link "Gifts & Wrap +" at bounding box center [444, 117] width 60 height 30
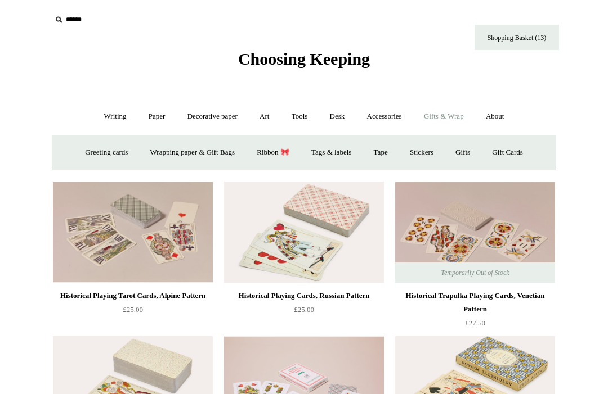
click at [101, 151] on link "Greeting cards +" at bounding box center [106, 153] width 63 height 30
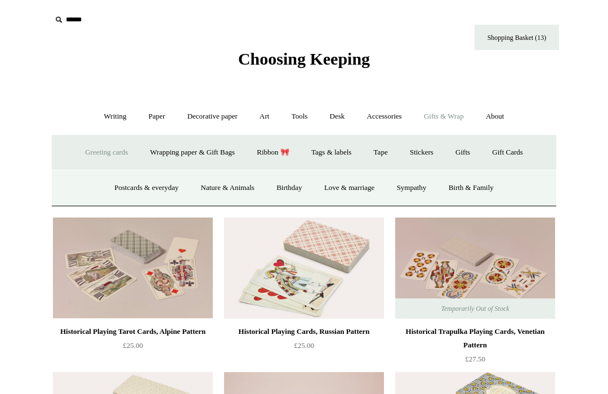
click at [129, 186] on link "Postcards & everyday" at bounding box center [146, 188] width 84 height 30
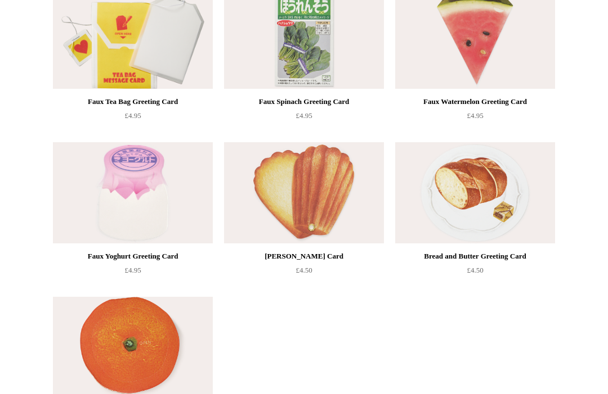
scroll to position [1422, 0]
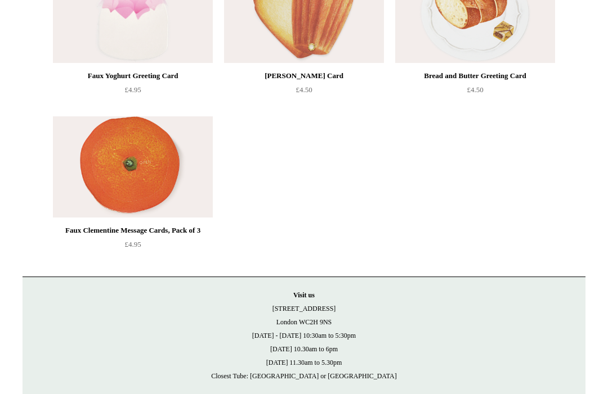
click at [92, 159] on img at bounding box center [133, 166] width 160 height 101
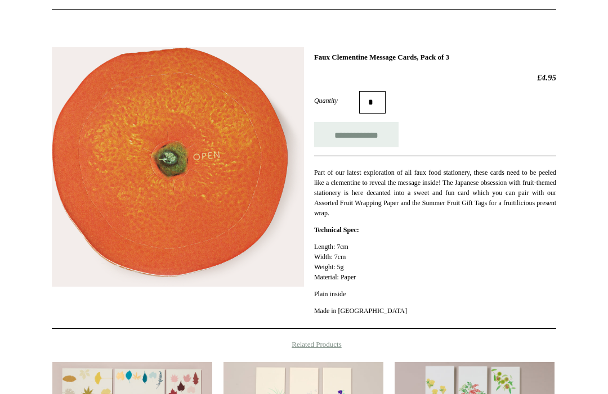
scroll to position [125, 0]
click at [367, 128] on input "**********" at bounding box center [356, 135] width 84 height 25
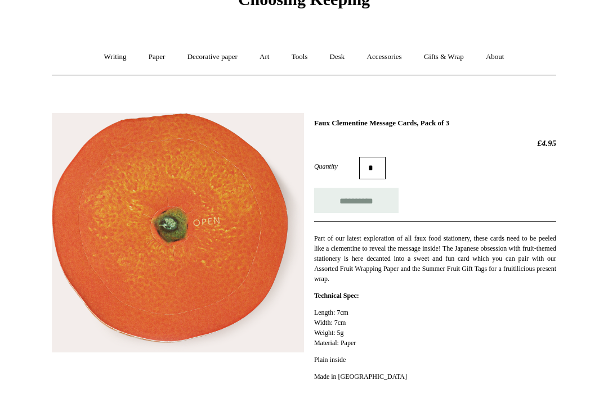
scroll to position [0, 0]
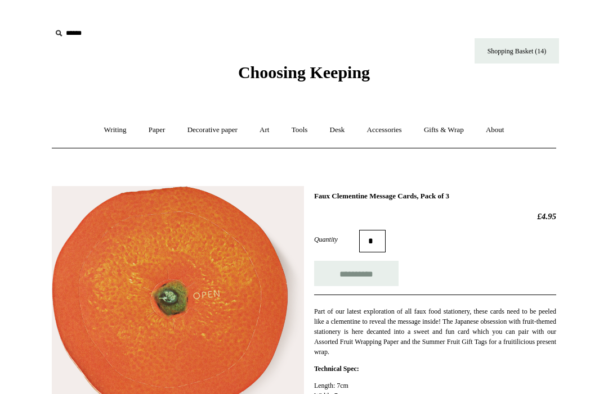
type input "**********"
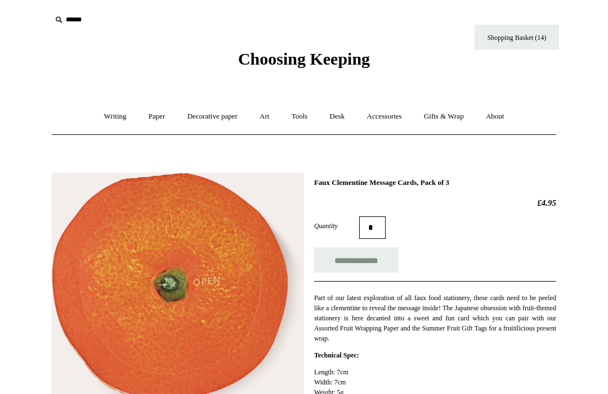
click at [544, 34] on link "Shopping Basket (14)" at bounding box center [516, 37] width 84 height 25
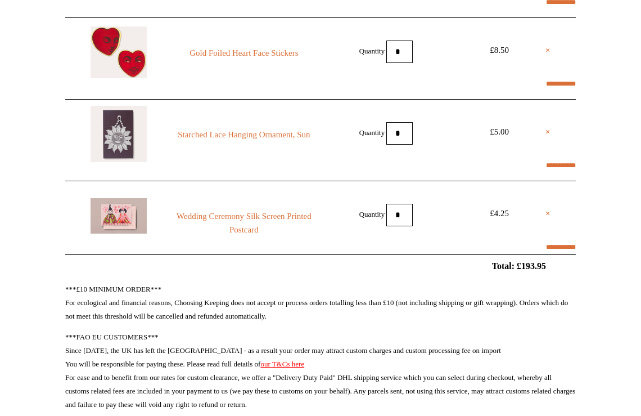
scroll to position [1019, 0]
select select "*******"
type input "****"
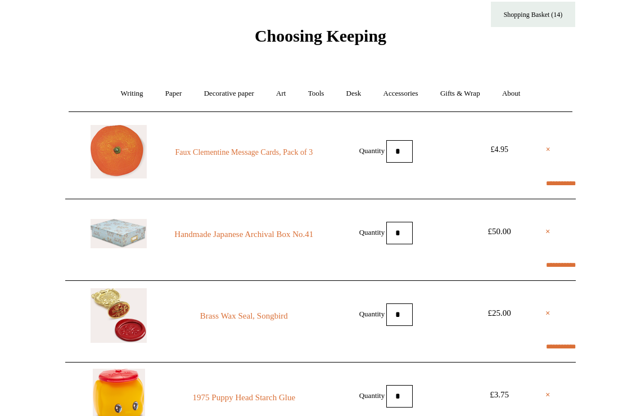
scroll to position [0, 0]
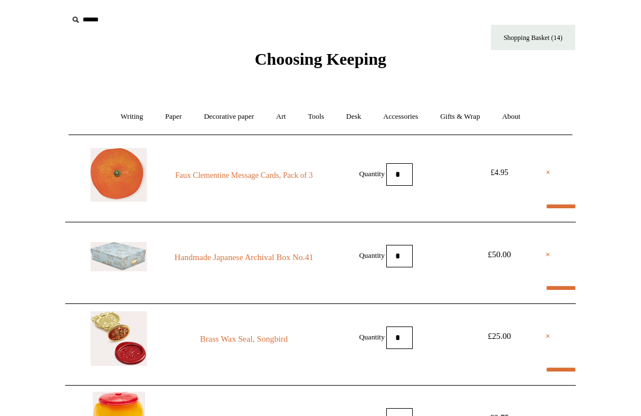
click at [125, 253] on img at bounding box center [119, 256] width 56 height 29
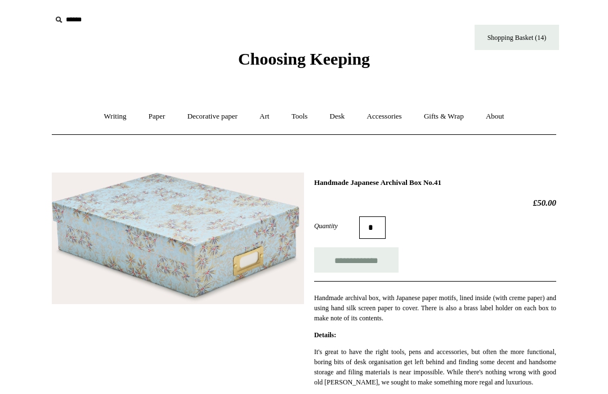
click at [555, 34] on link "Shopping Basket (14)" at bounding box center [516, 37] width 84 height 25
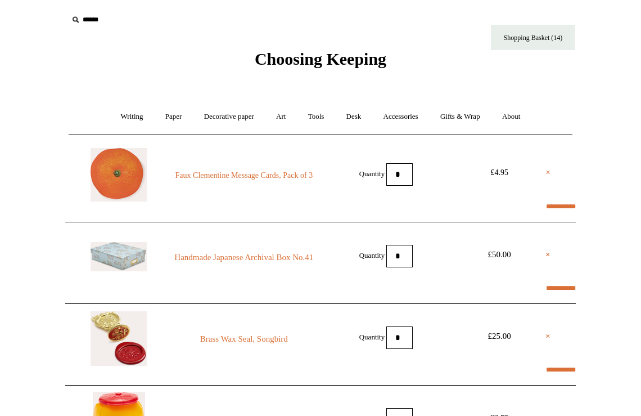
select select "*******"
type input "****"
click at [547, 254] on link "×" at bounding box center [548, 255] width 5 height 14
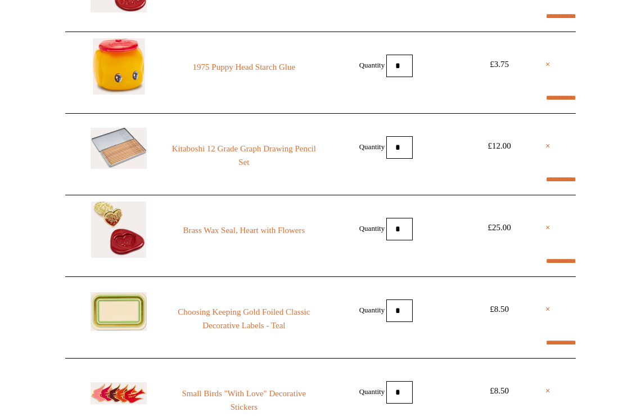
scroll to position [272, 0]
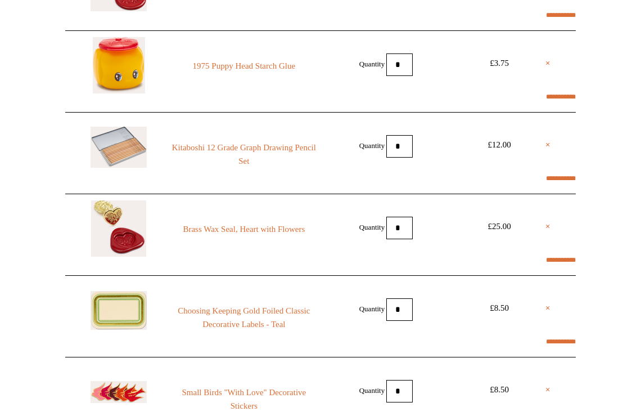
click at [546, 224] on link "×" at bounding box center [548, 227] width 5 height 14
select select "*******"
type input "****"
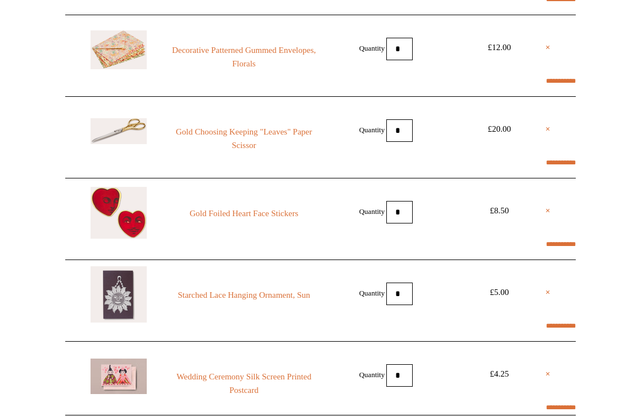
scroll to position [710, 0]
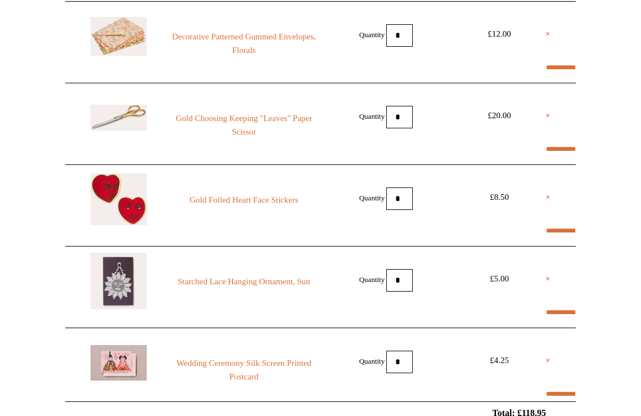
select select "*******"
type input "****"
click at [540, 280] on li "× Starched Lace Hanging Ornament, Sun Quantity * £5.00" at bounding box center [320, 280] width 511 height 68
click at [546, 280] on link "×" at bounding box center [548, 279] width 5 height 14
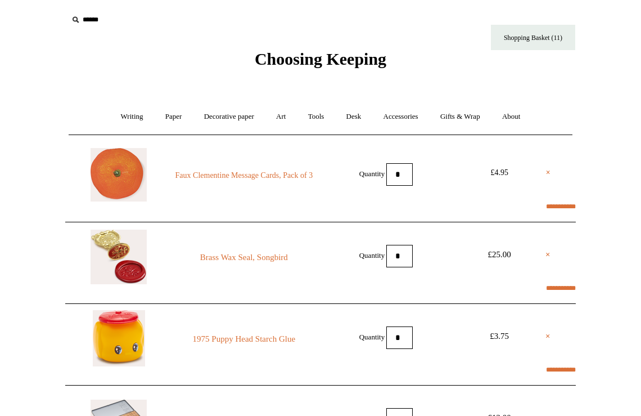
scroll to position [3, 0]
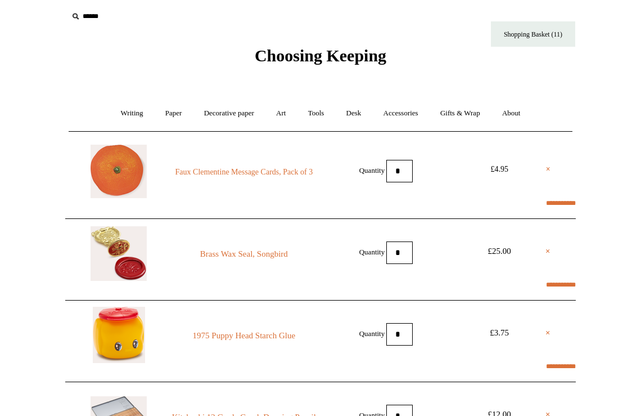
select select "*******"
type input "****"
